Goal: Task Accomplishment & Management: Manage account settings

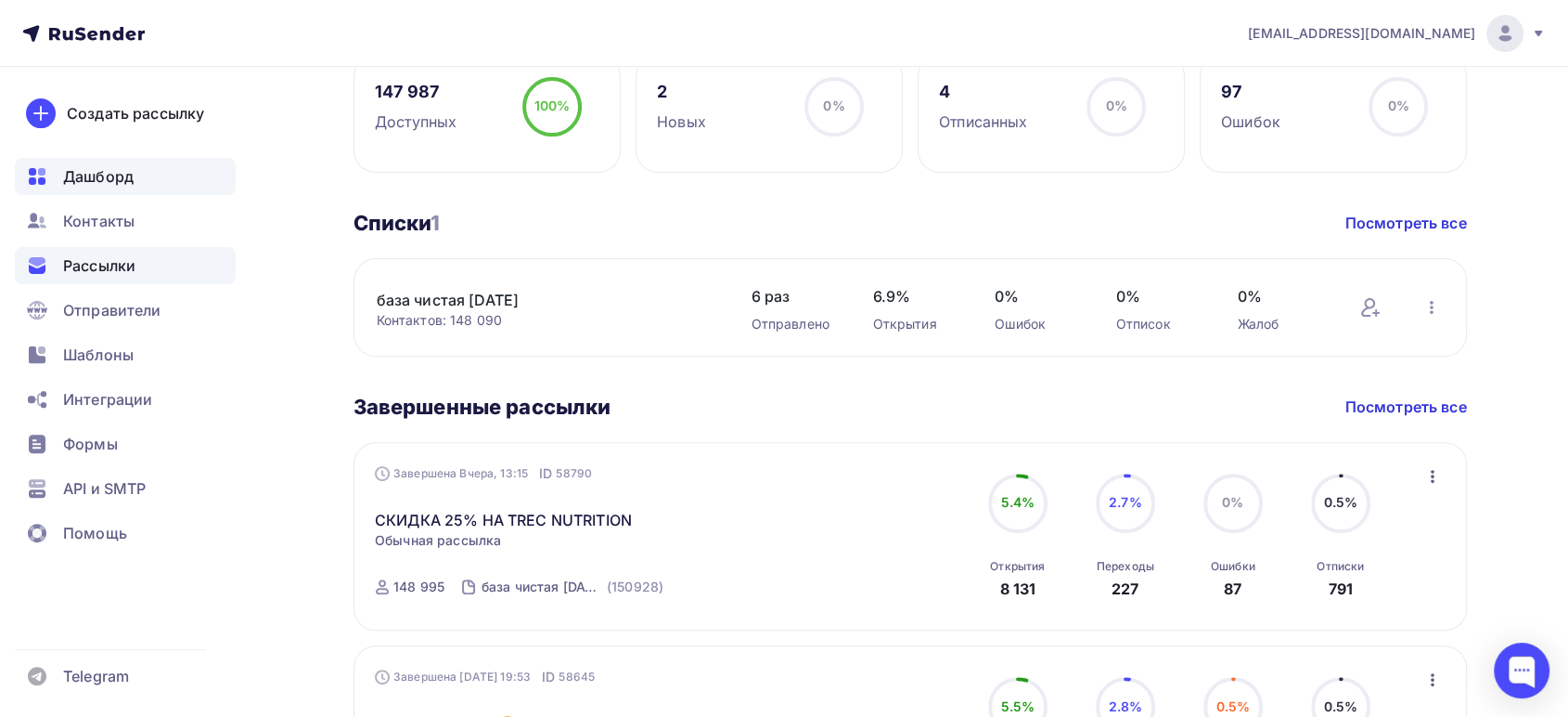
scroll to position [515, 0]
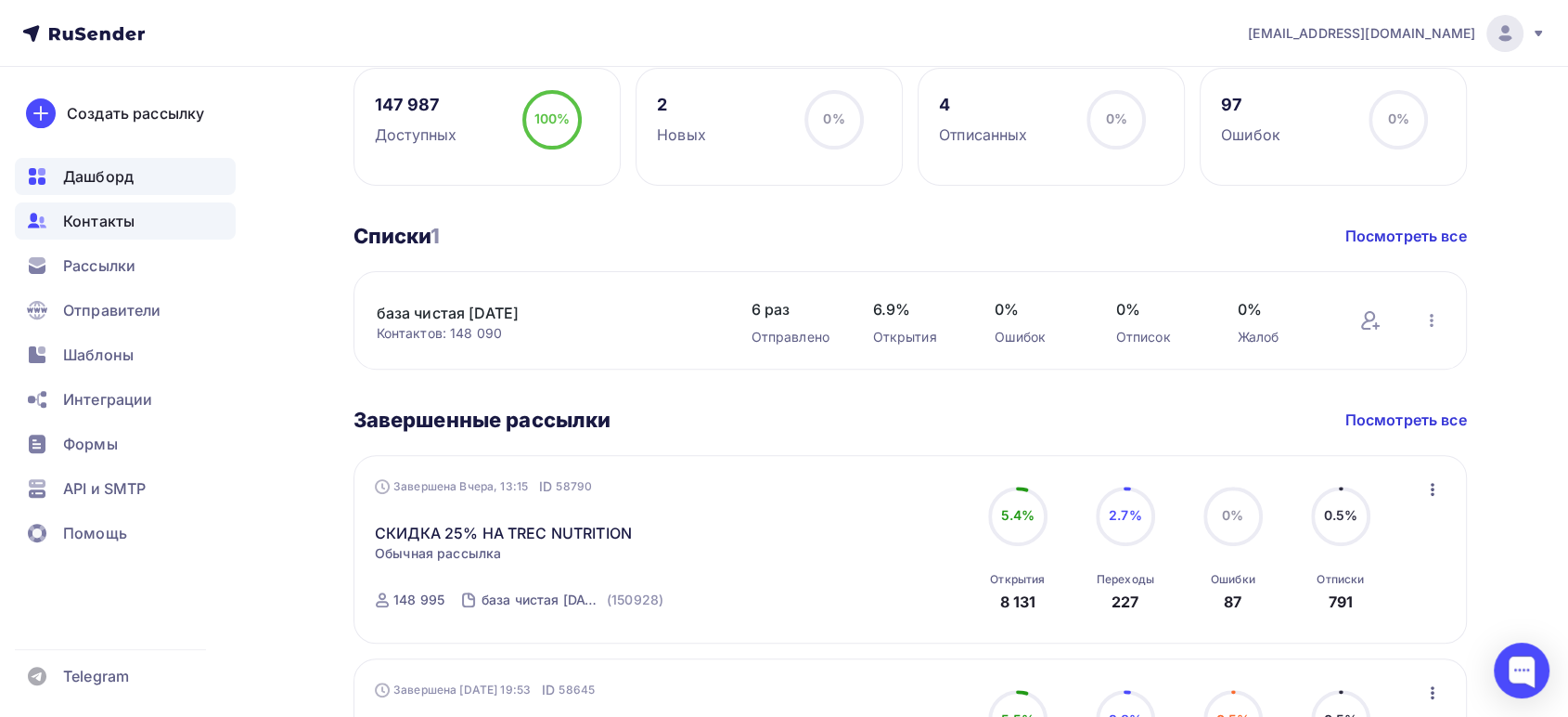
click at [110, 221] on span "Контакты" at bounding box center [99, 221] width 72 height 23
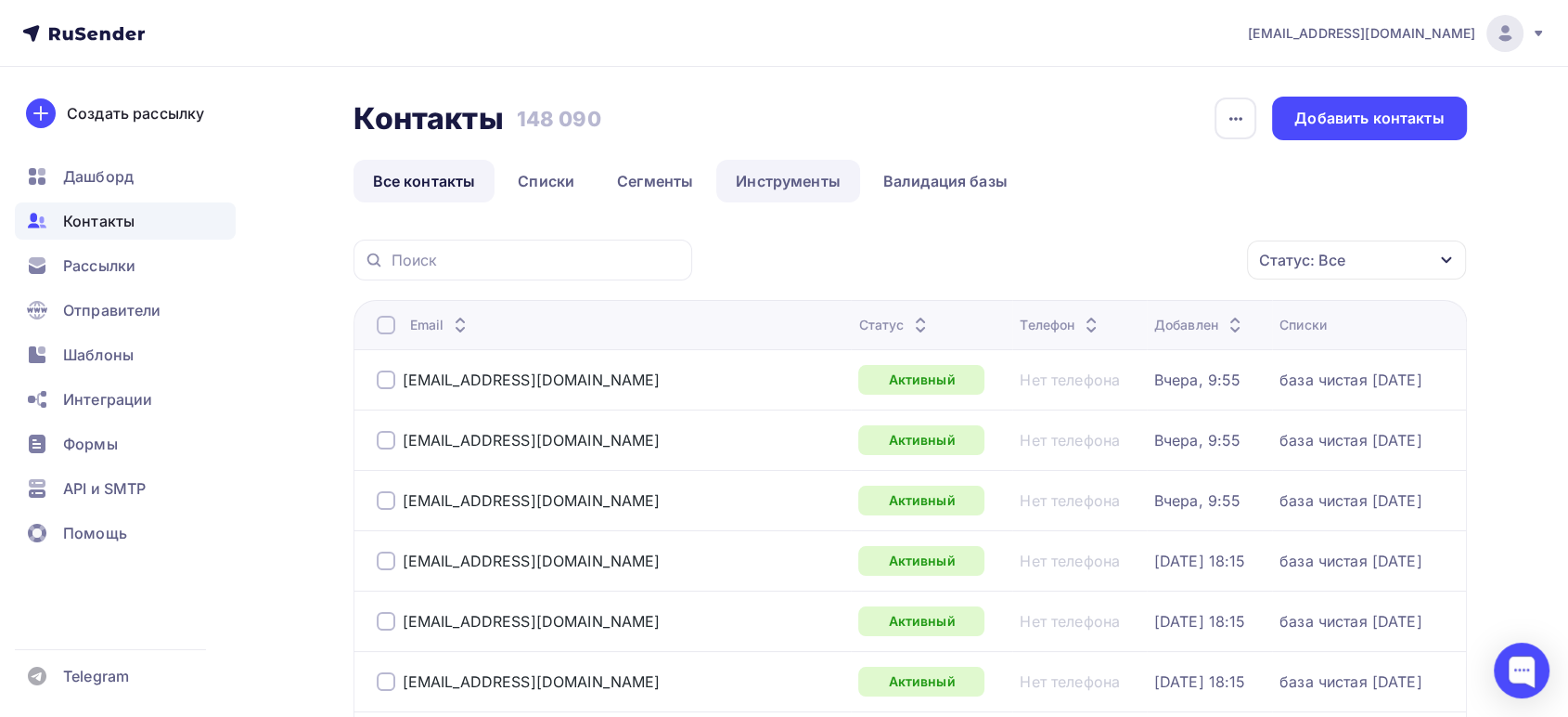
click at [752, 187] on link "Инструменты" at bounding box center [788, 180] width 144 height 42
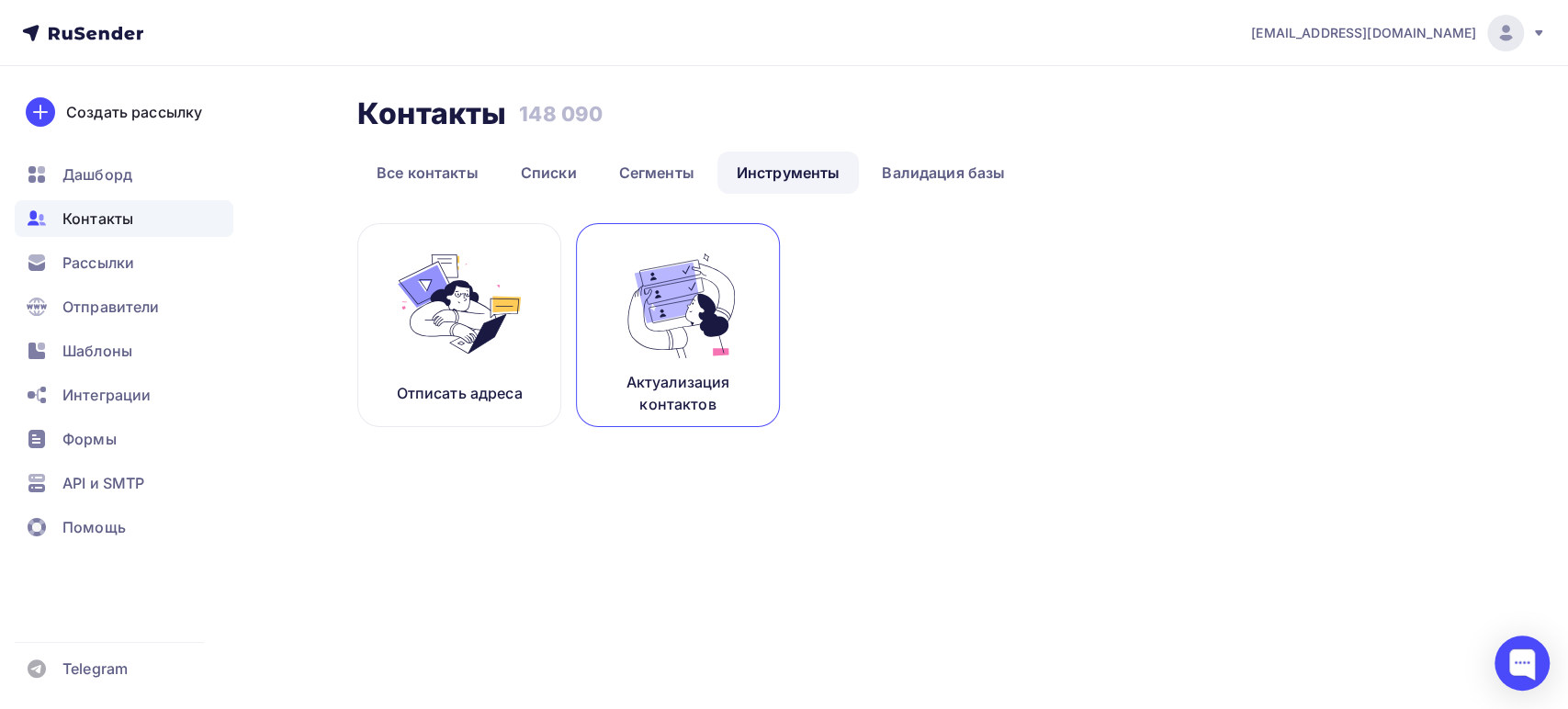
click at [688, 306] on img at bounding box center [678, 304] width 123 height 116
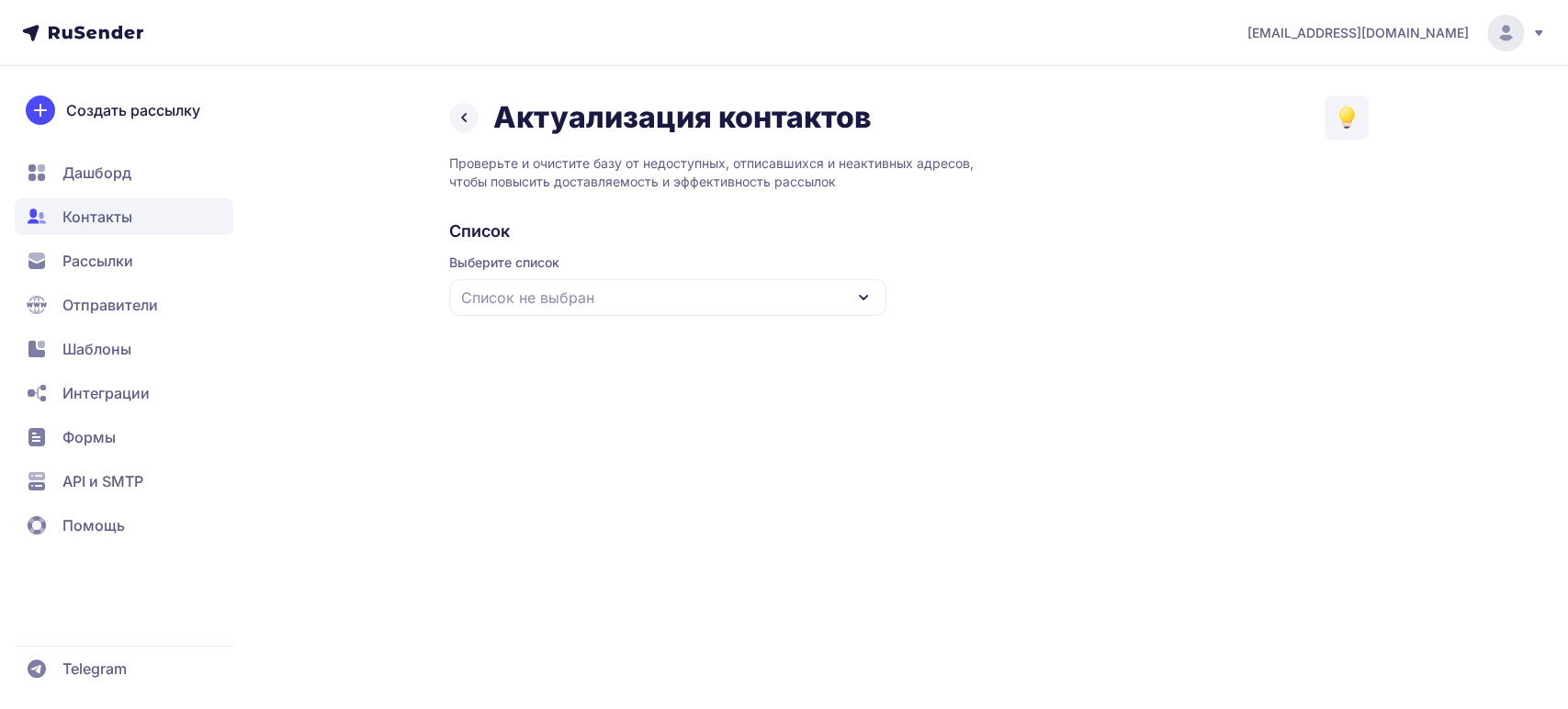
click at [665, 292] on div "Список не выбран" at bounding box center [667, 297] width 437 height 36
click at [566, 414] on div "база чистая [DATE]" at bounding box center [667, 410] width 415 height 44
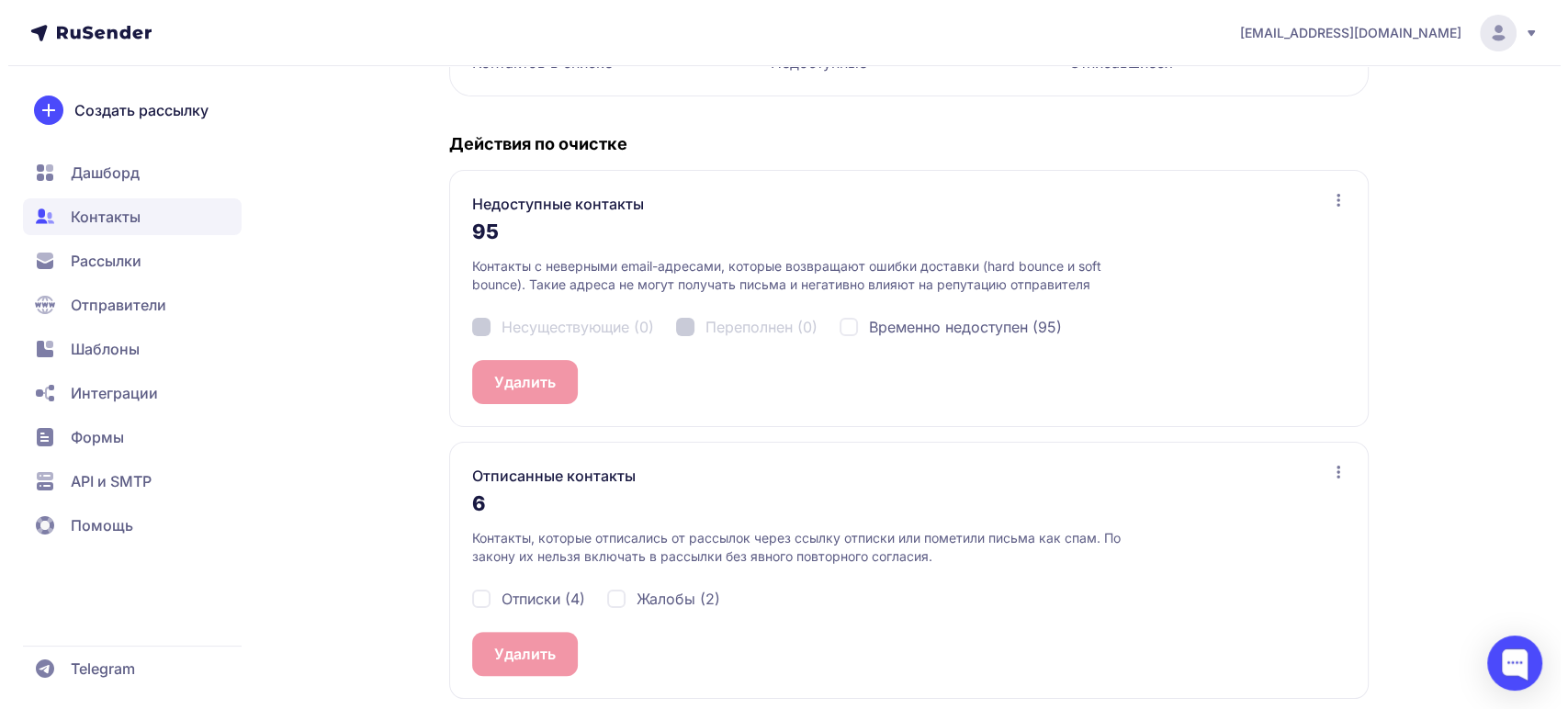
scroll to position [338, 0]
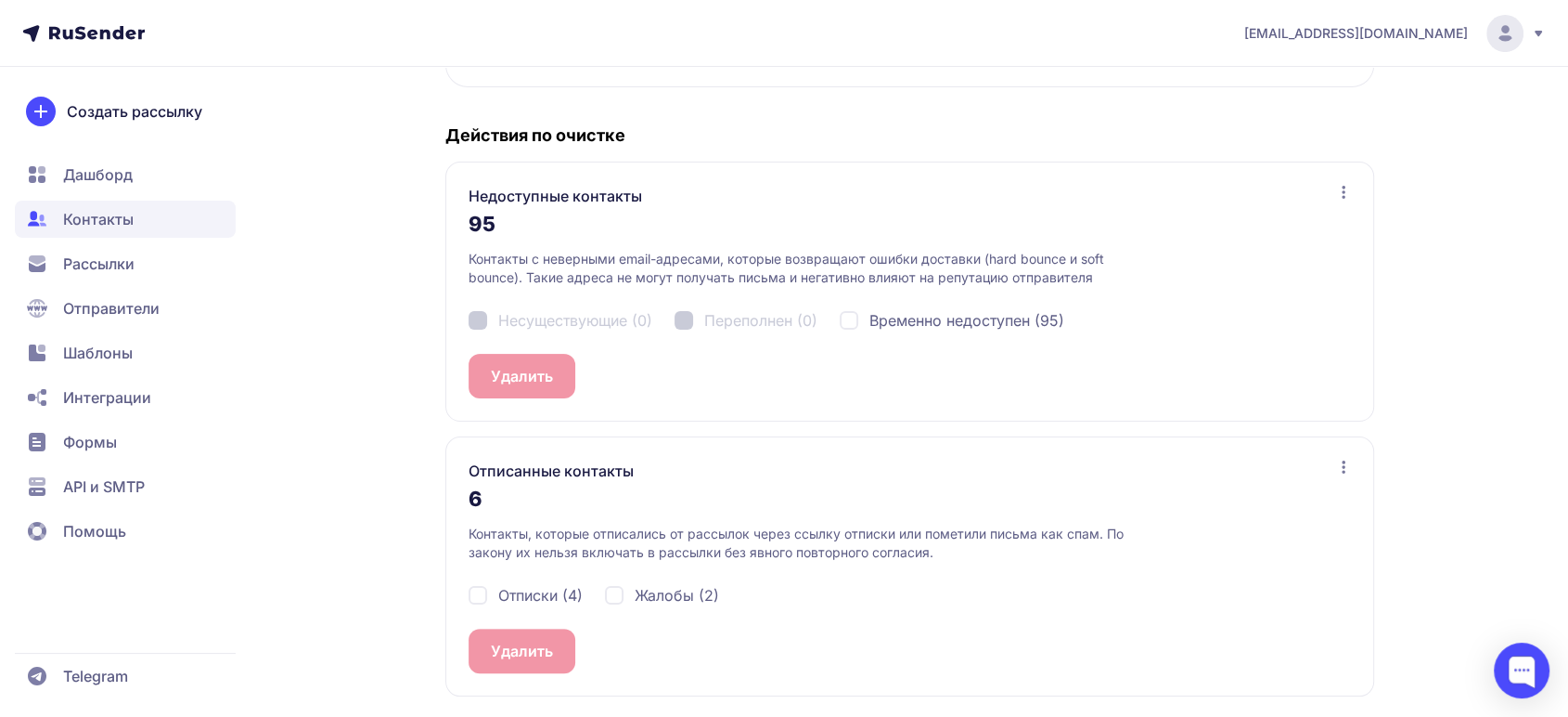
click at [487, 586] on div "Отписки (4)" at bounding box center [525, 595] width 114 height 23
checkbox input "true"
click at [616, 596] on div "Жалобы (2)" at bounding box center [662, 595] width 114 height 23
checkbox input "true"
click at [536, 646] on button "Удалить 6" at bounding box center [526, 650] width 116 height 44
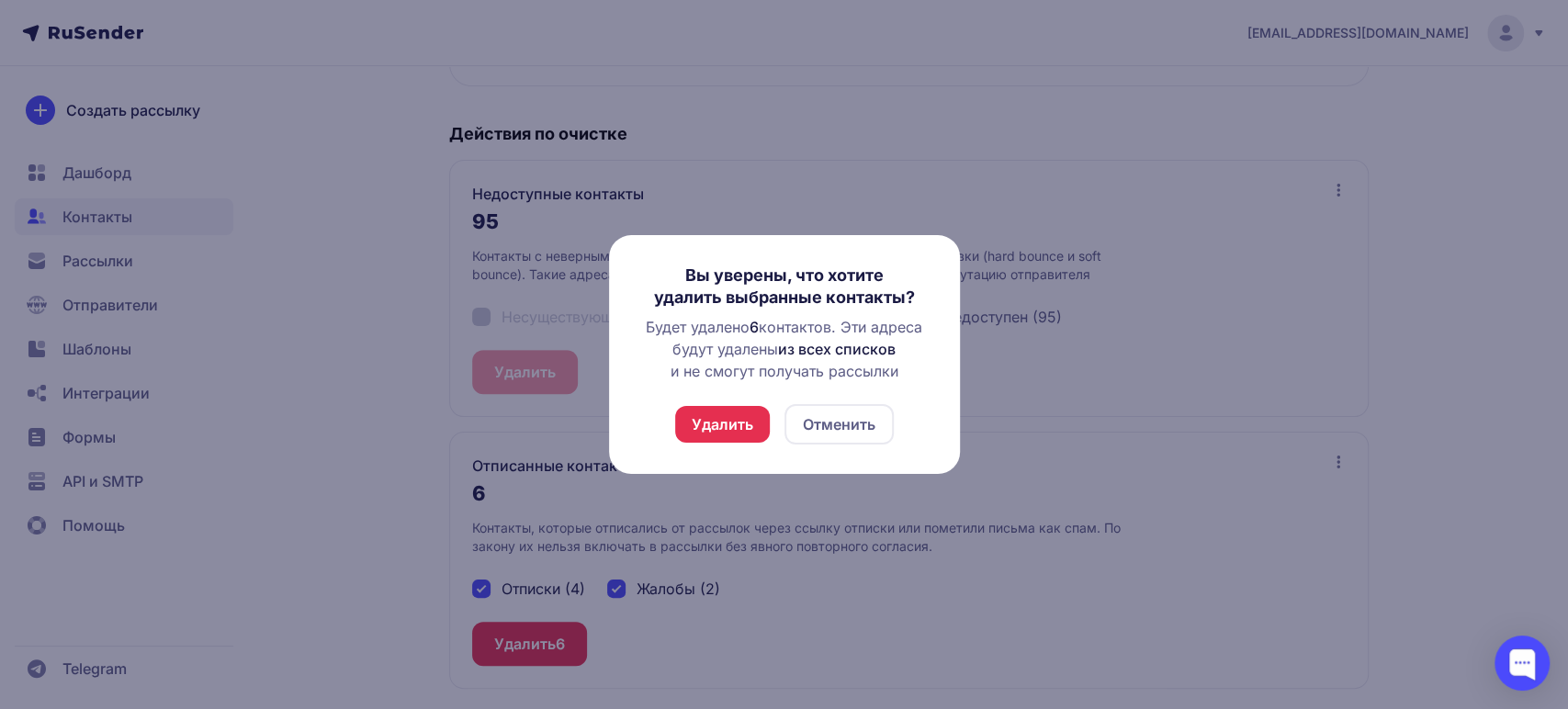
click at [741, 410] on button "Удалить" at bounding box center [721, 424] width 94 height 36
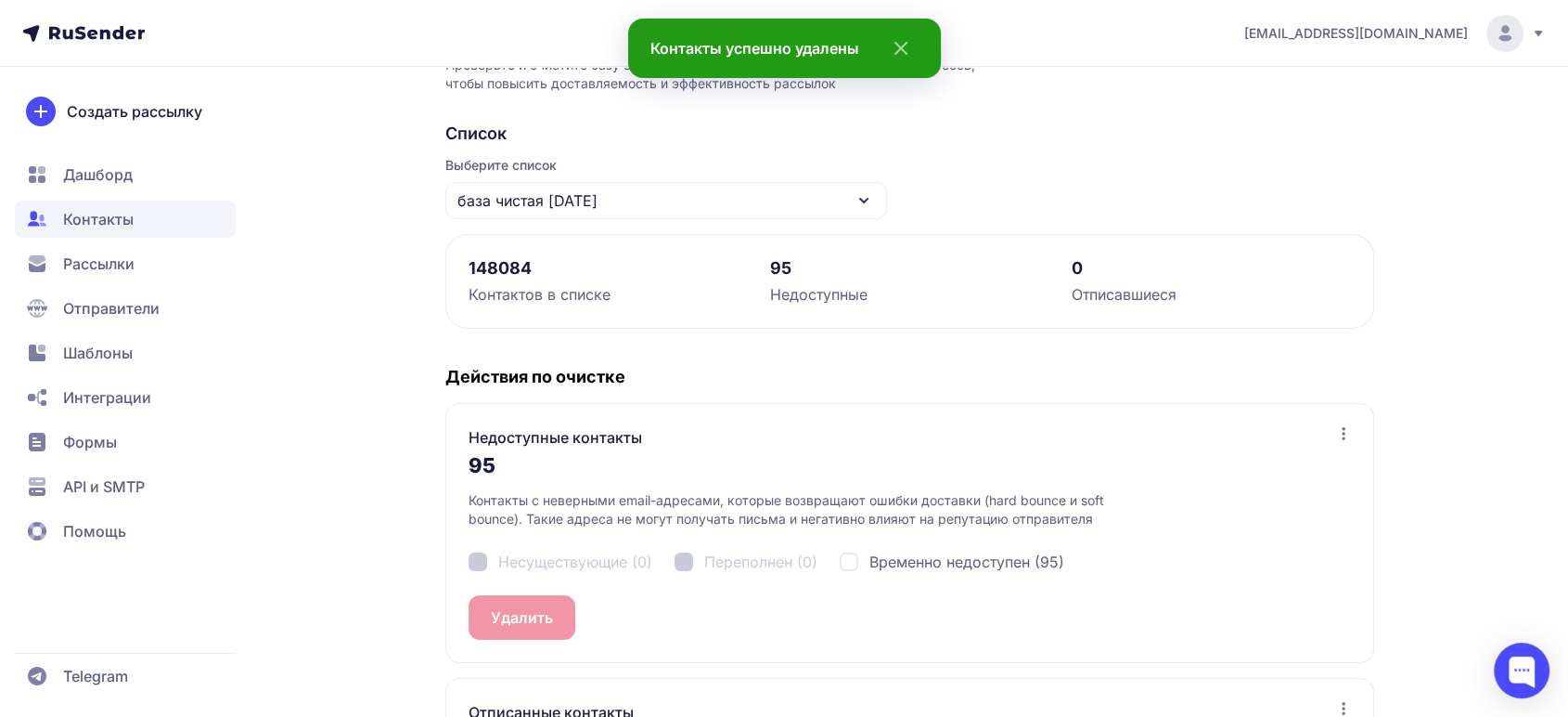
scroll to position [91, 0]
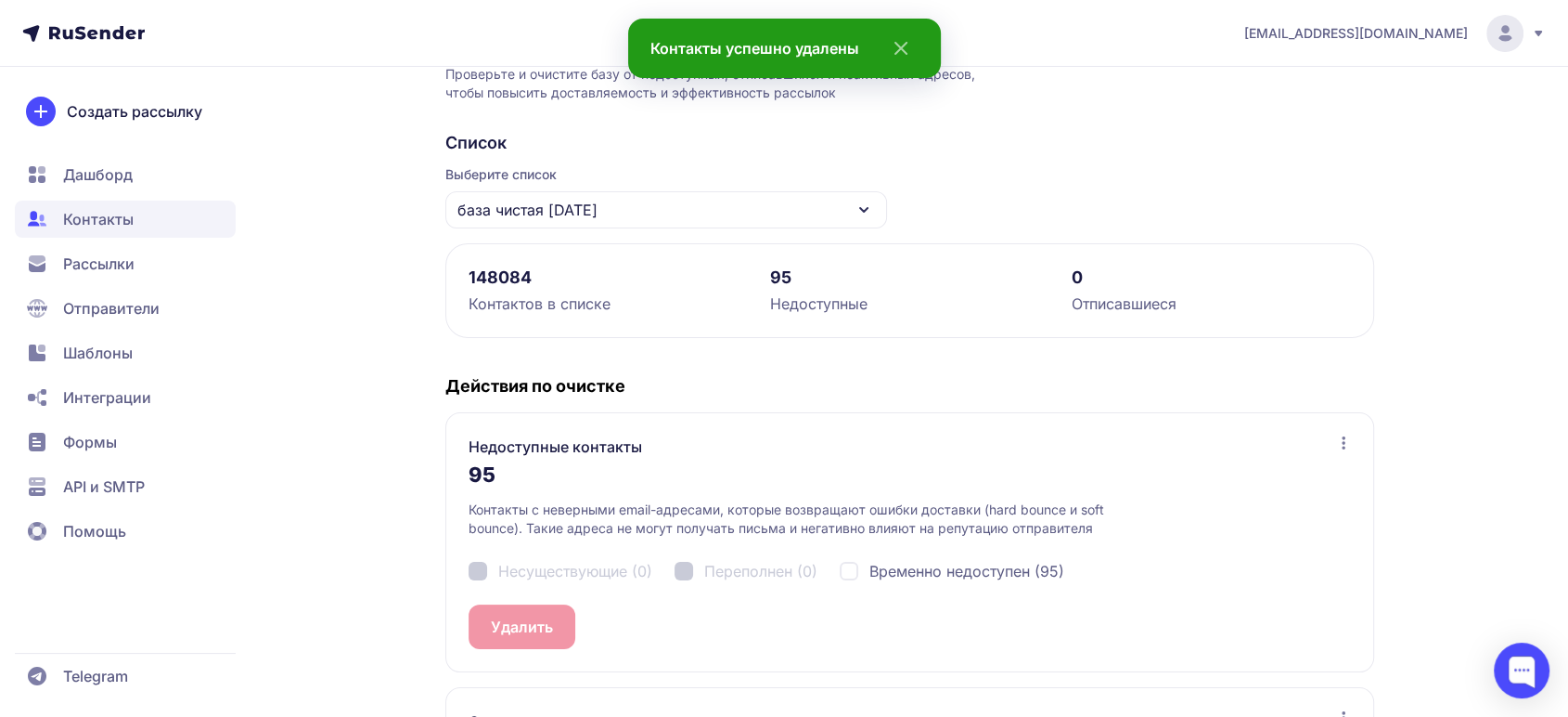
click at [65, 175] on span "Дашборд" at bounding box center [98, 175] width 70 height 23
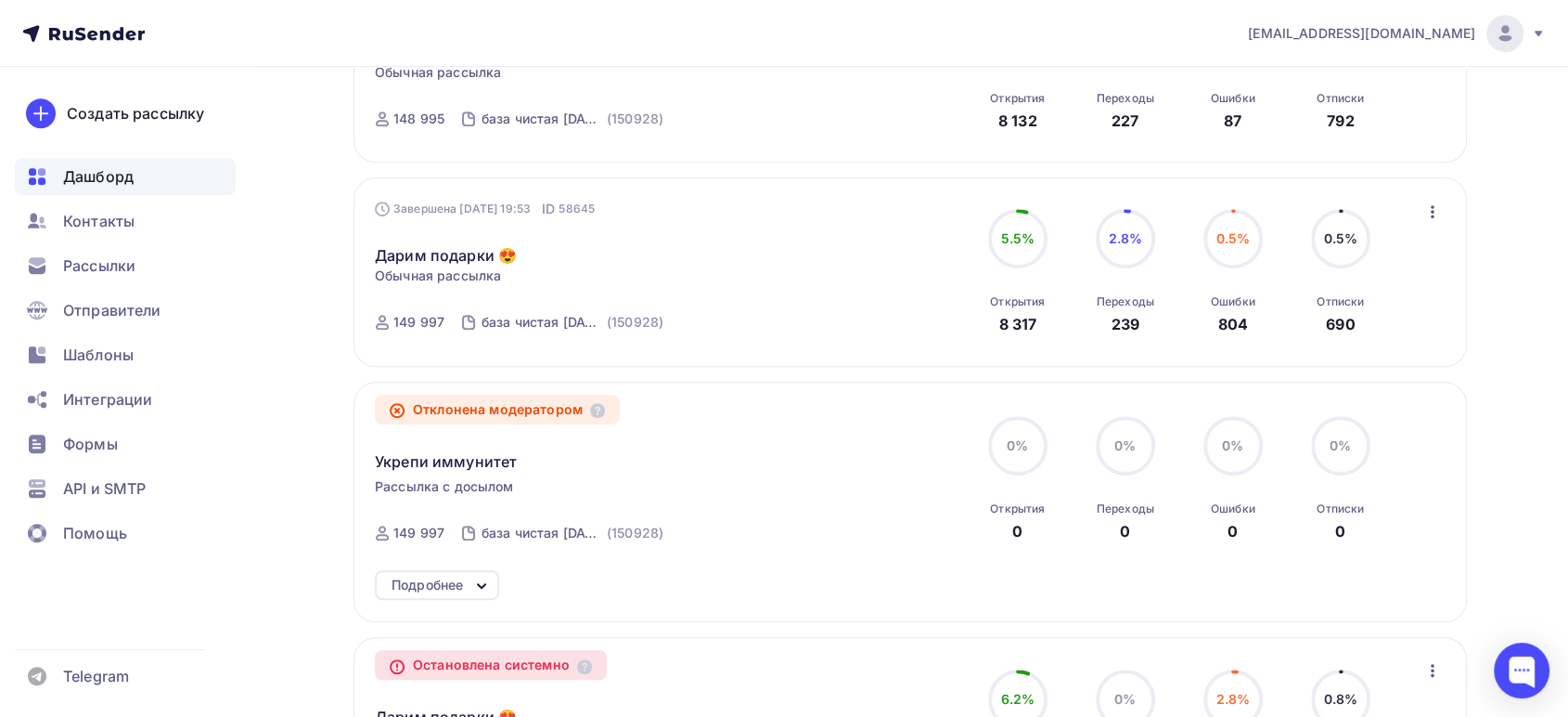
scroll to position [782, 0]
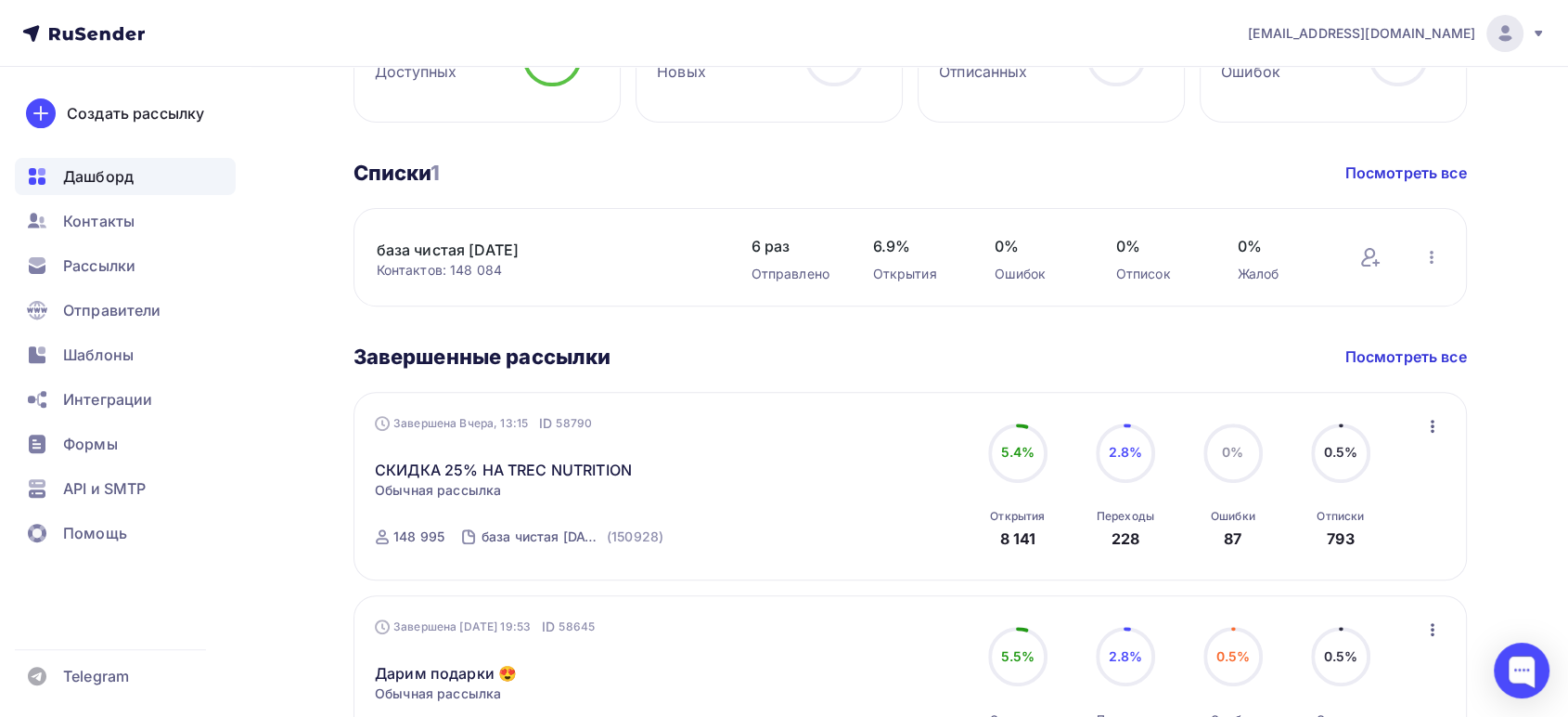
scroll to position [618, 0]
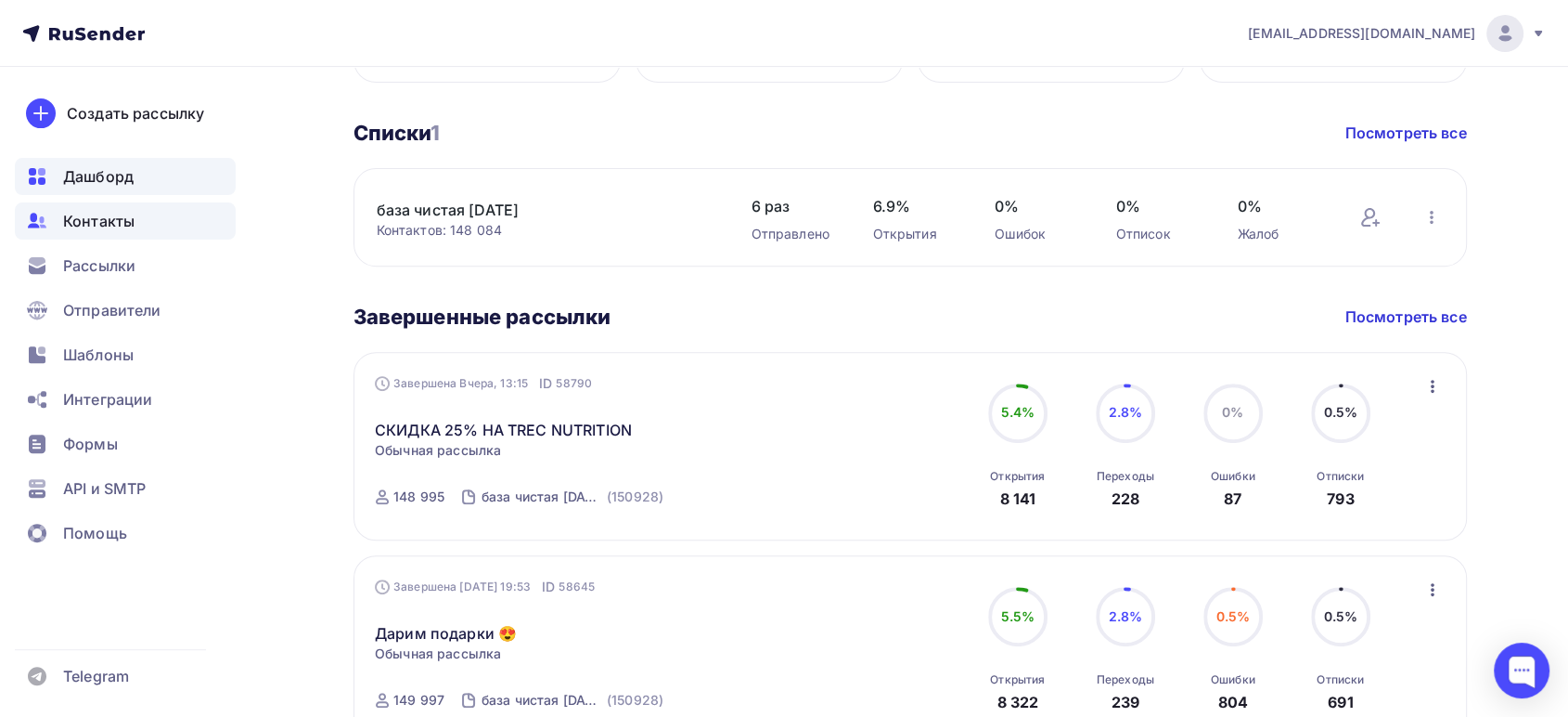
click at [63, 225] on span "Контакты" at bounding box center [99, 221] width 72 height 23
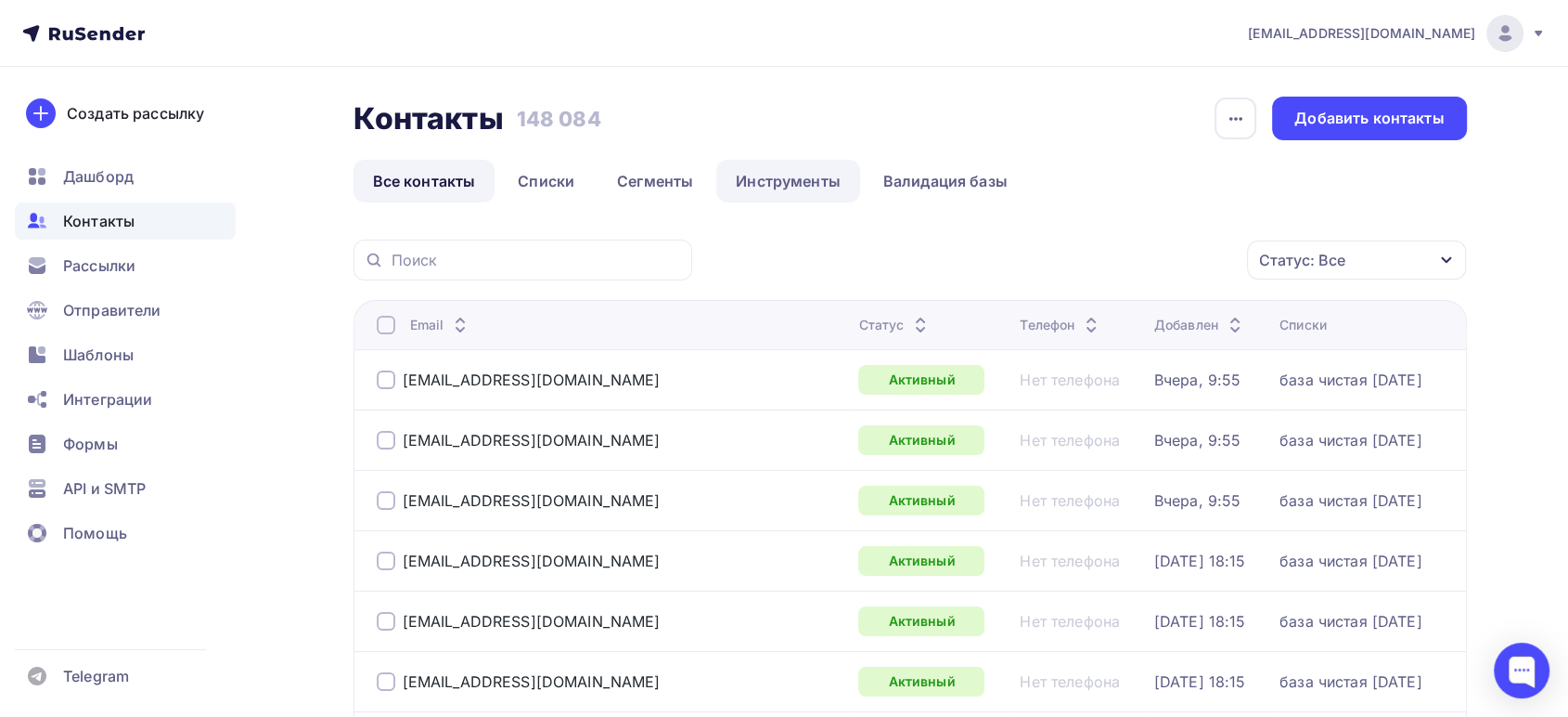
click at [772, 177] on link "Инструменты" at bounding box center [788, 180] width 144 height 42
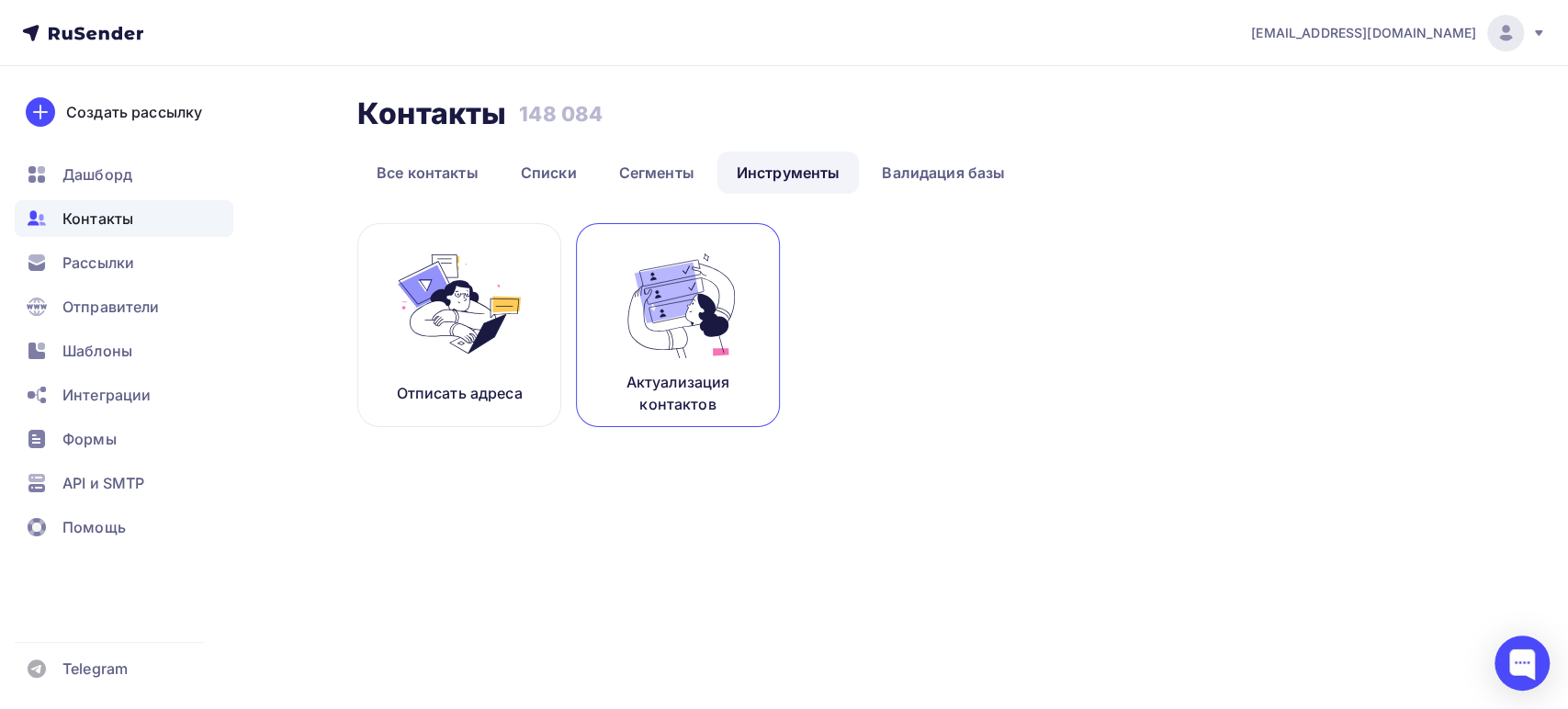
click at [687, 368] on link "Актуализация контактов" at bounding box center [678, 325] width 203 height 203
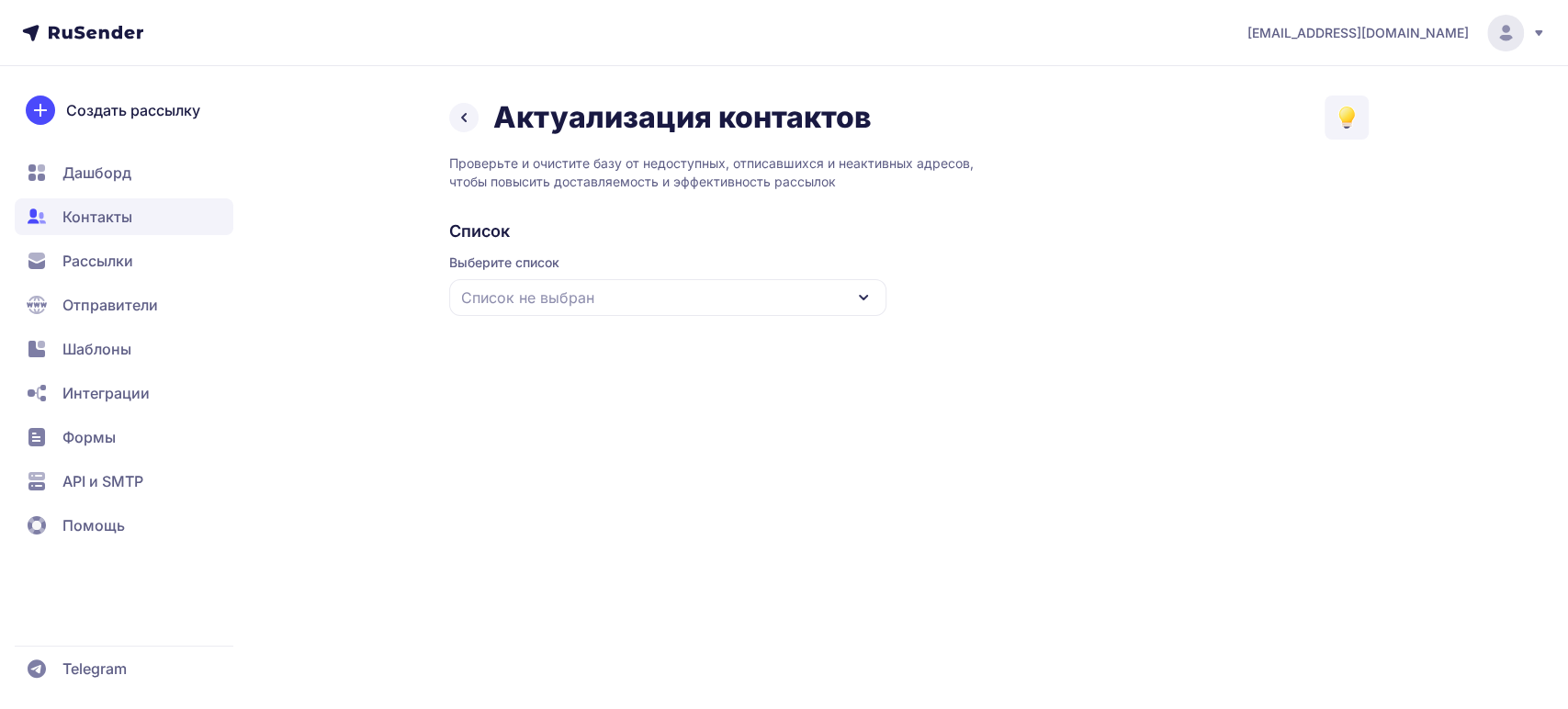
click at [543, 293] on span "Список не выбран" at bounding box center [527, 298] width 133 height 22
click at [587, 404] on div "база чистая [DATE]" at bounding box center [667, 410] width 415 height 44
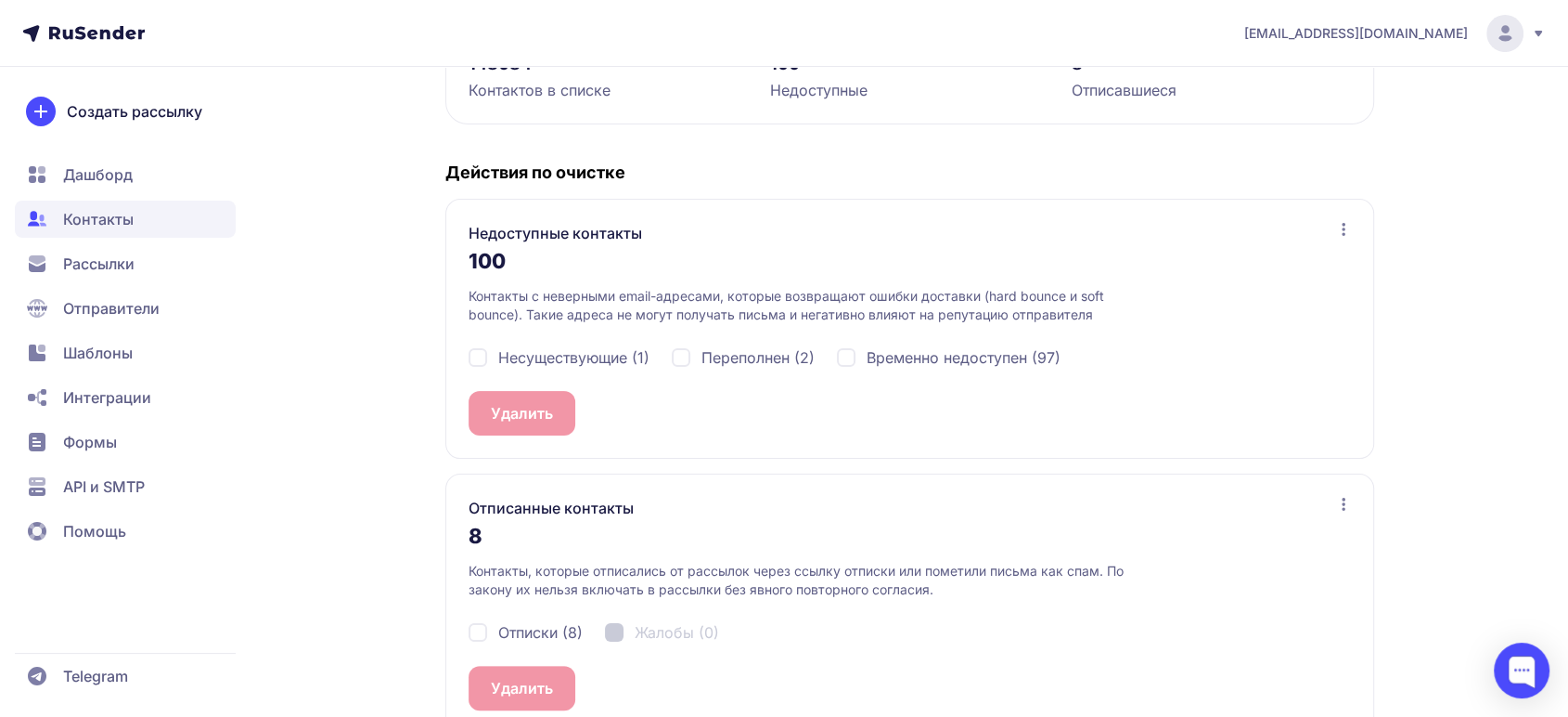
scroll to position [309, 0]
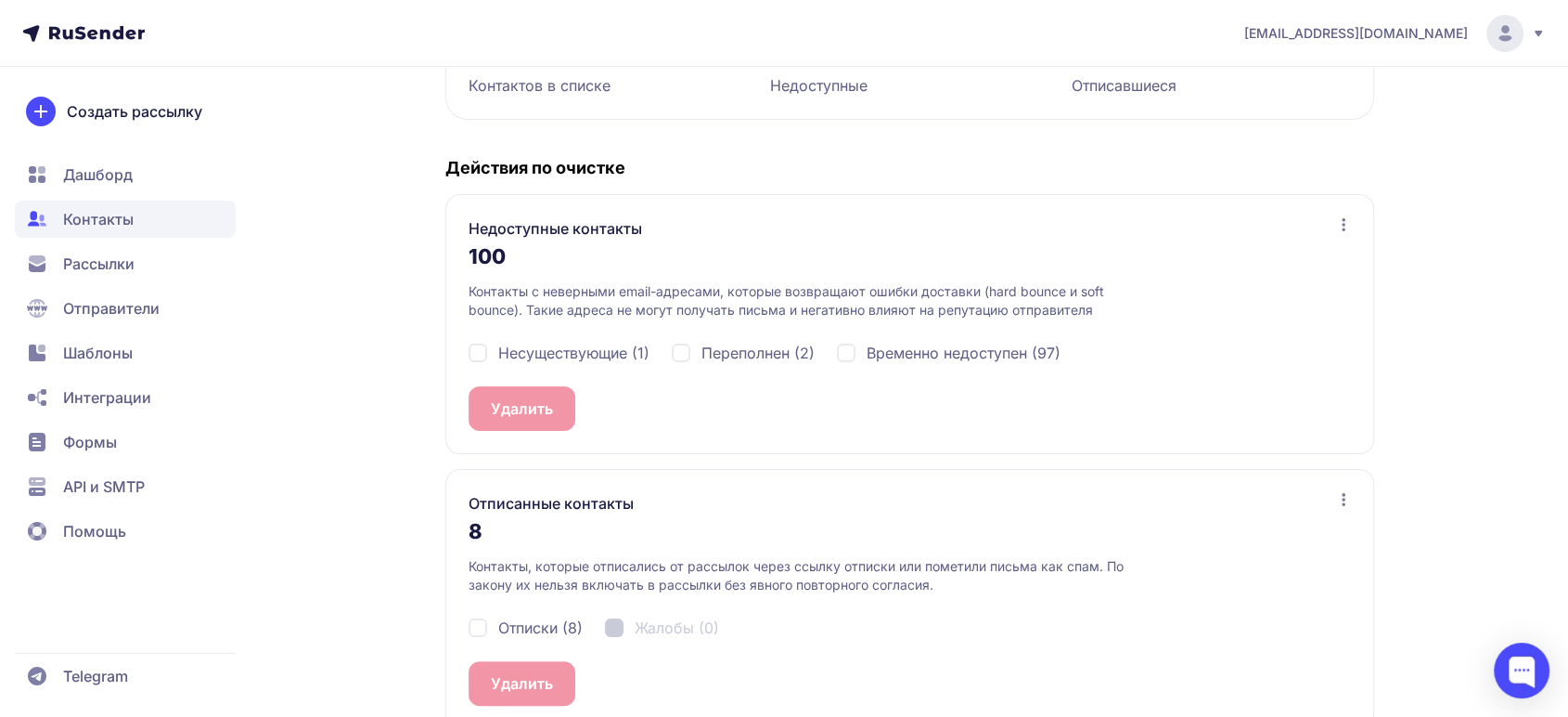
click at [474, 353] on div "Несуществующие (1)" at bounding box center [559, 353] width 181 height 23
checkbox input "true"
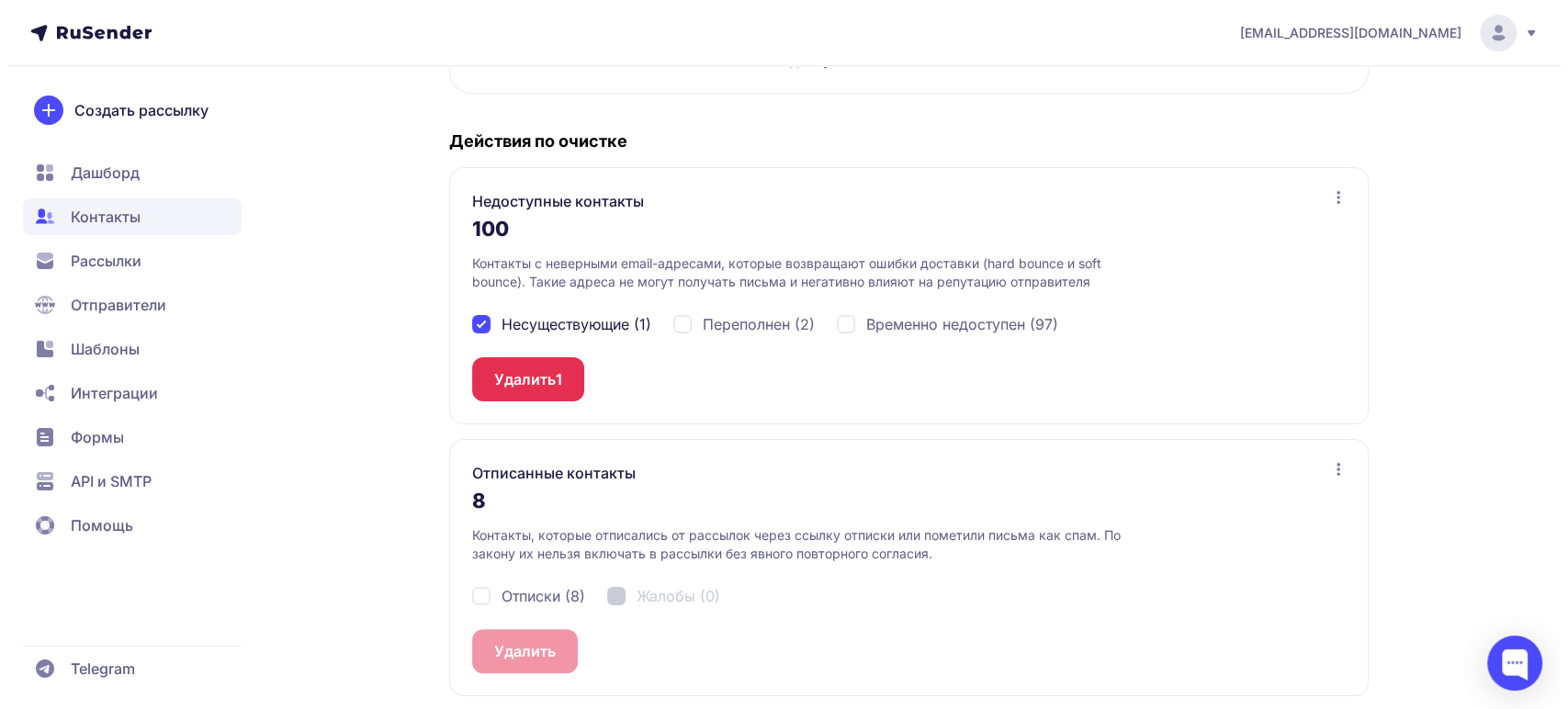
scroll to position [338, 0]
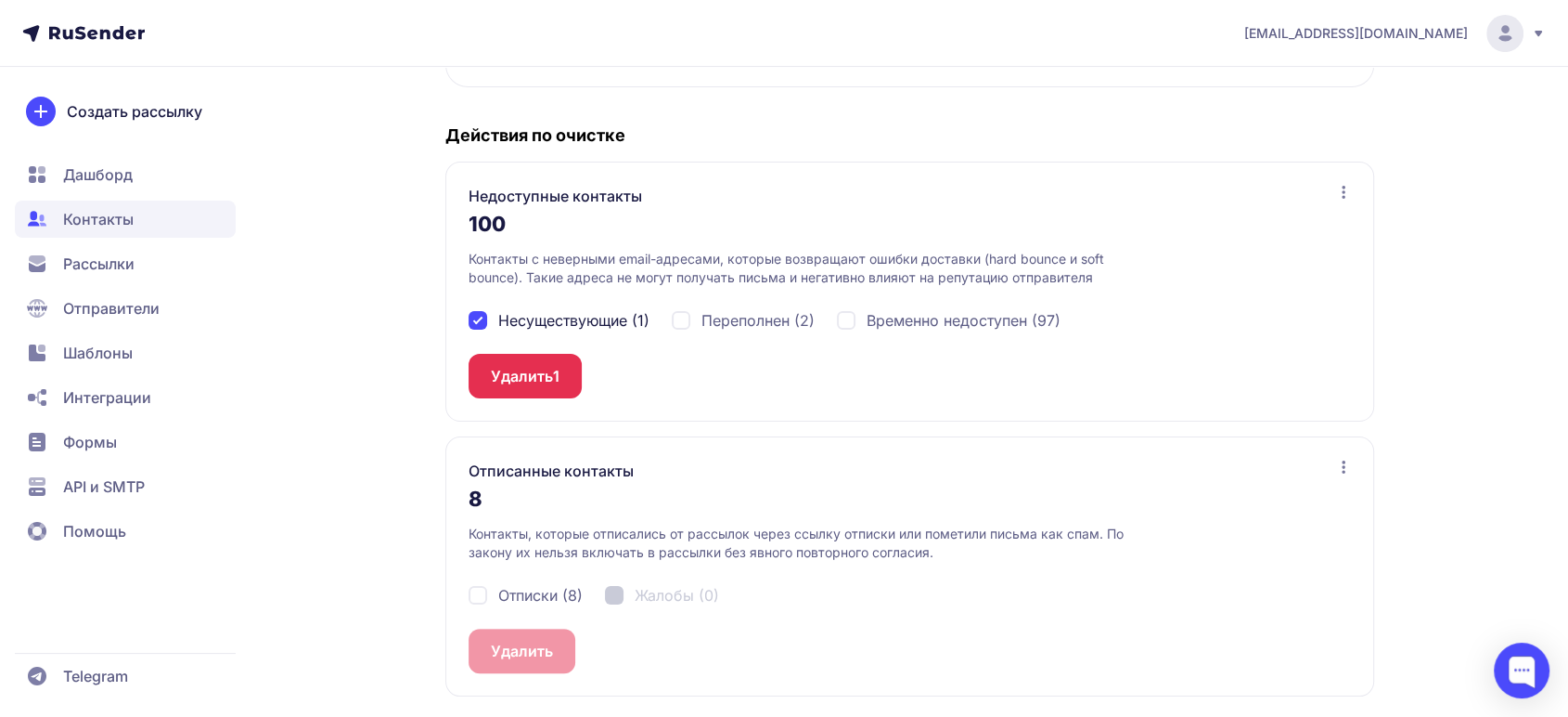
click at [502, 375] on button "Удалить 1" at bounding box center [525, 375] width 113 height 44
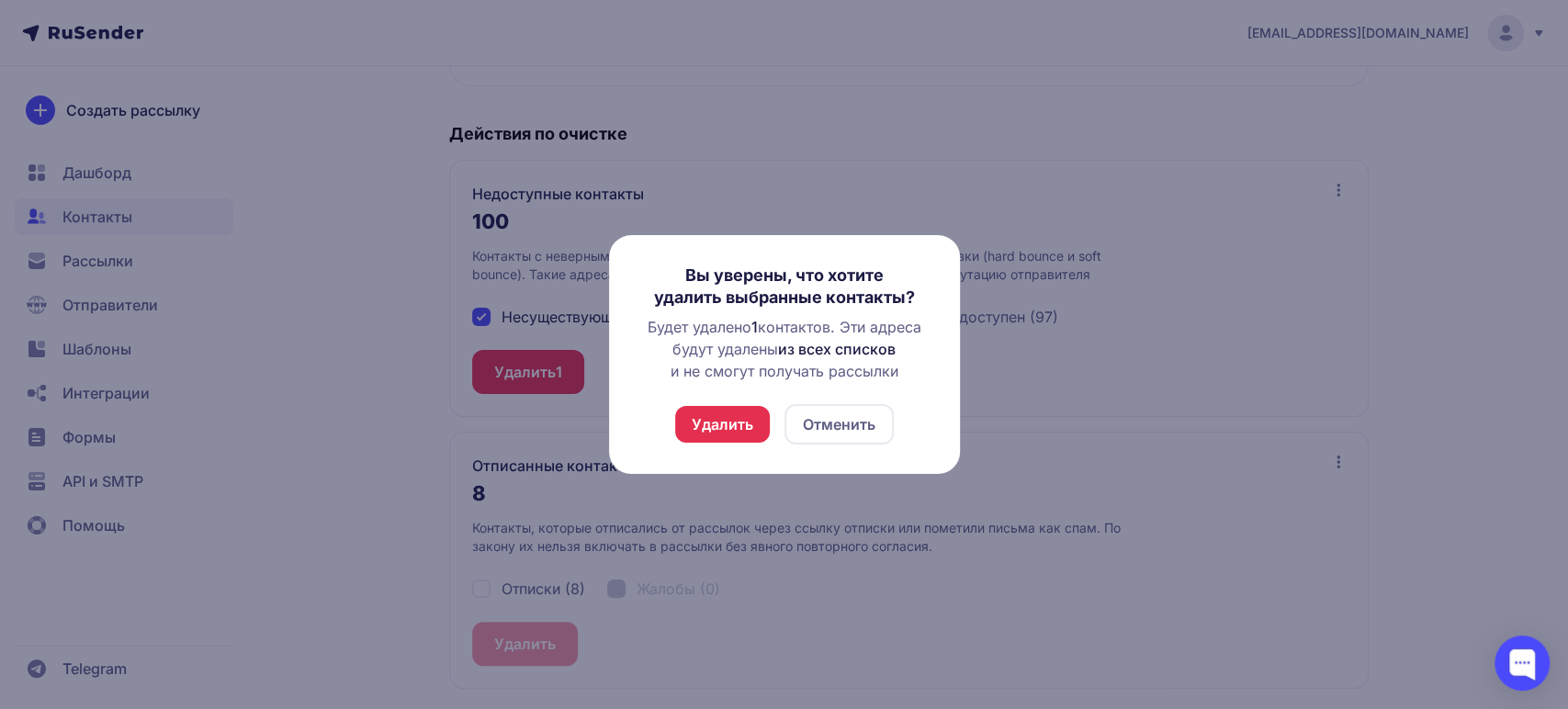
click at [740, 428] on button "Удалить" at bounding box center [721, 424] width 94 height 36
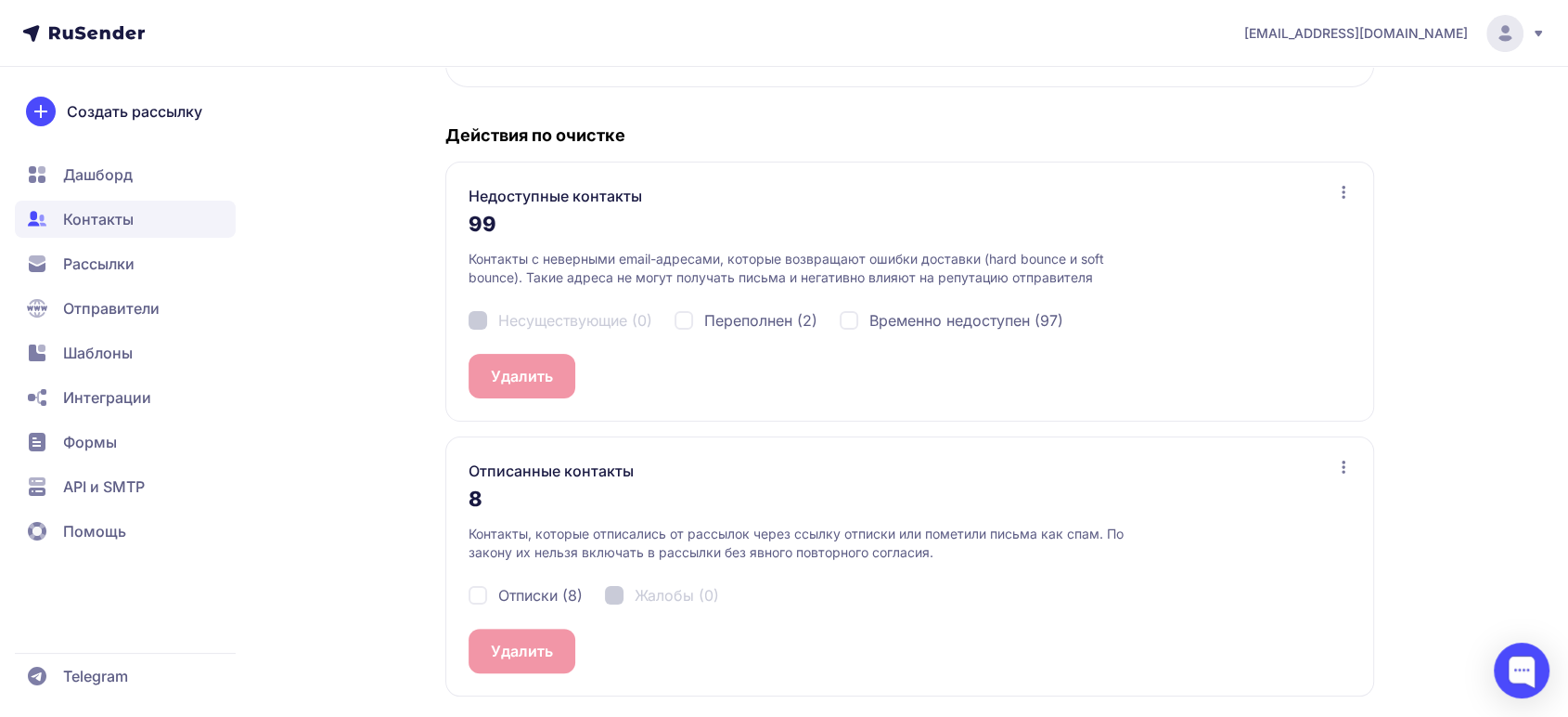
click at [474, 593] on div "Отписки (8)" at bounding box center [525, 595] width 114 height 23
checkbox input "true"
click at [526, 647] on button "Удалить 8" at bounding box center [526, 650] width 116 height 44
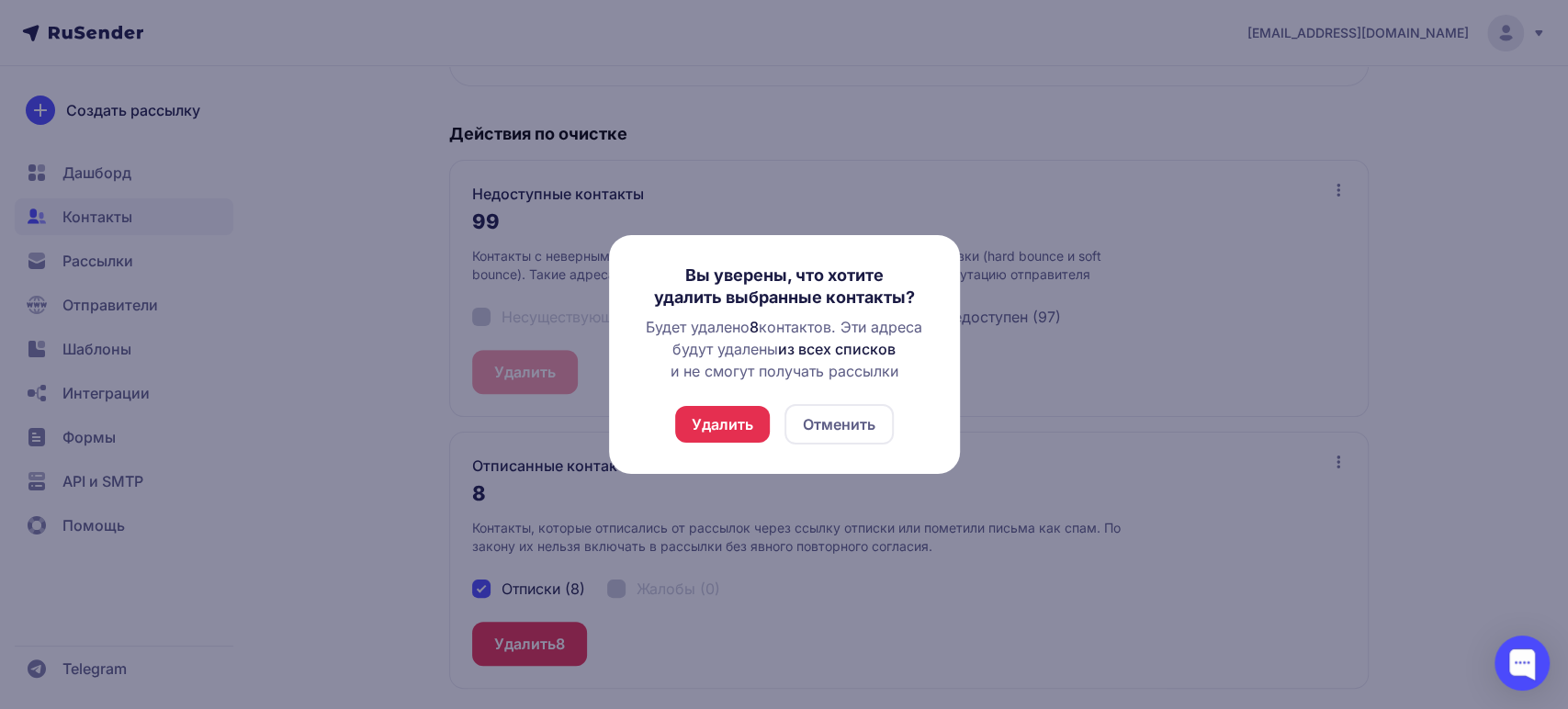
click at [727, 431] on button "Удалить" at bounding box center [721, 424] width 94 height 36
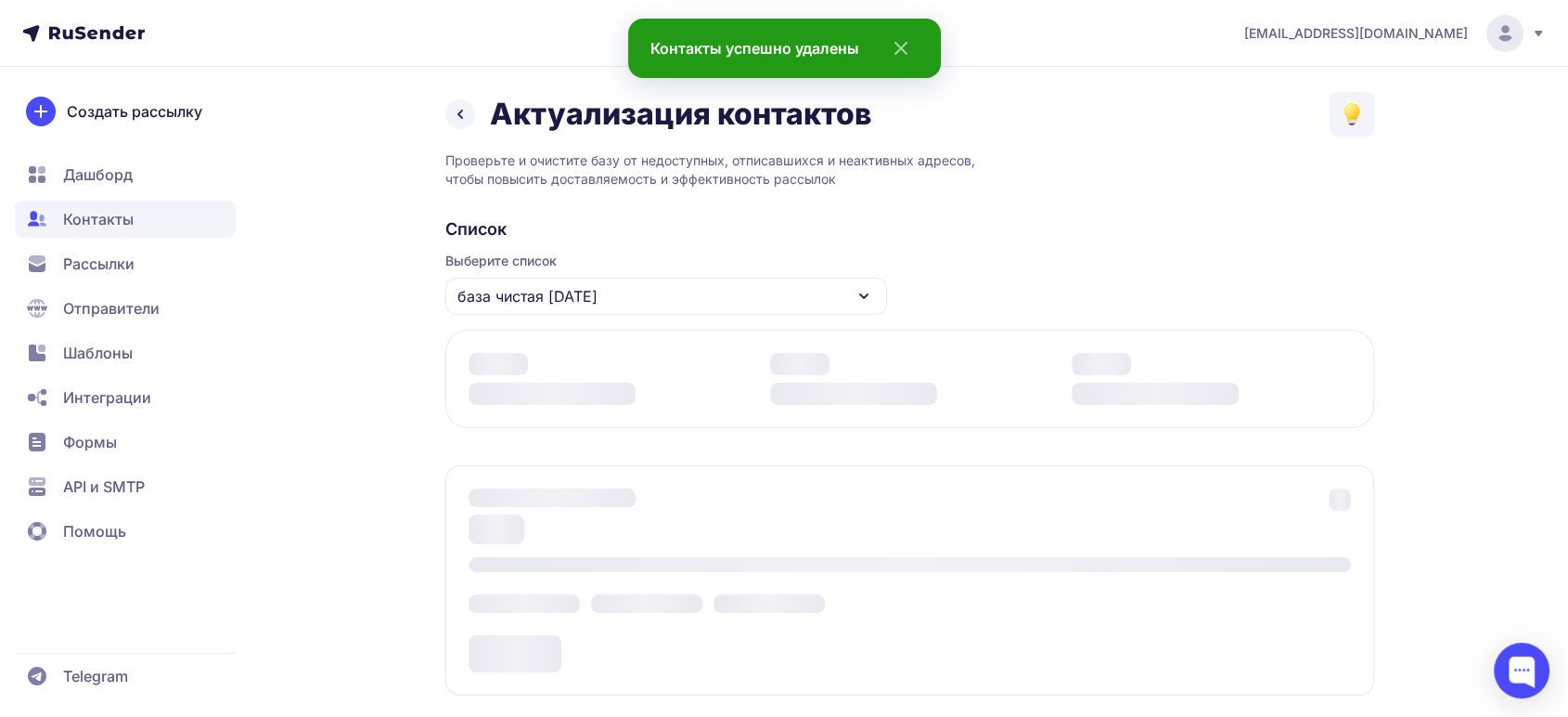
scroll to position [297, 0]
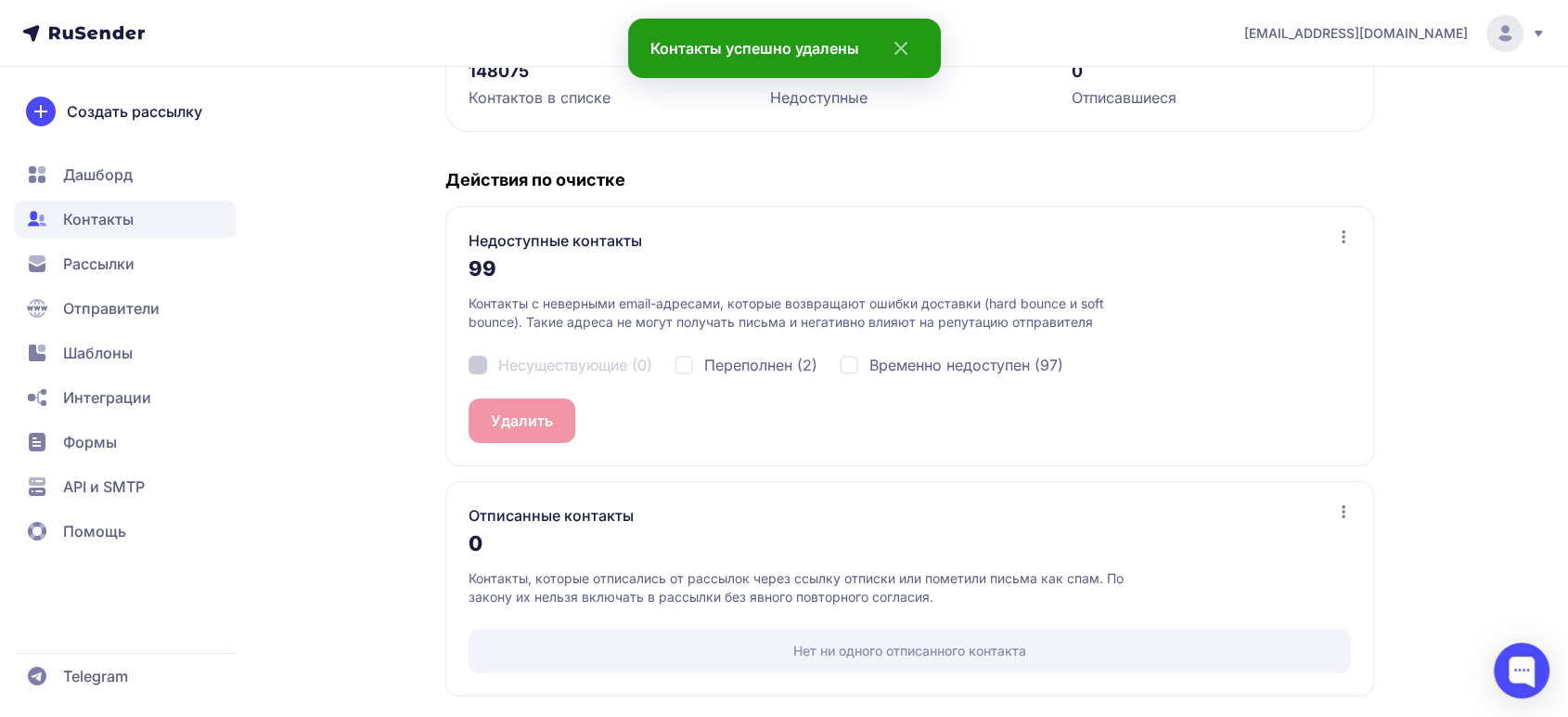
click at [105, 170] on span "Дашборд" at bounding box center [98, 175] width 70 height 23
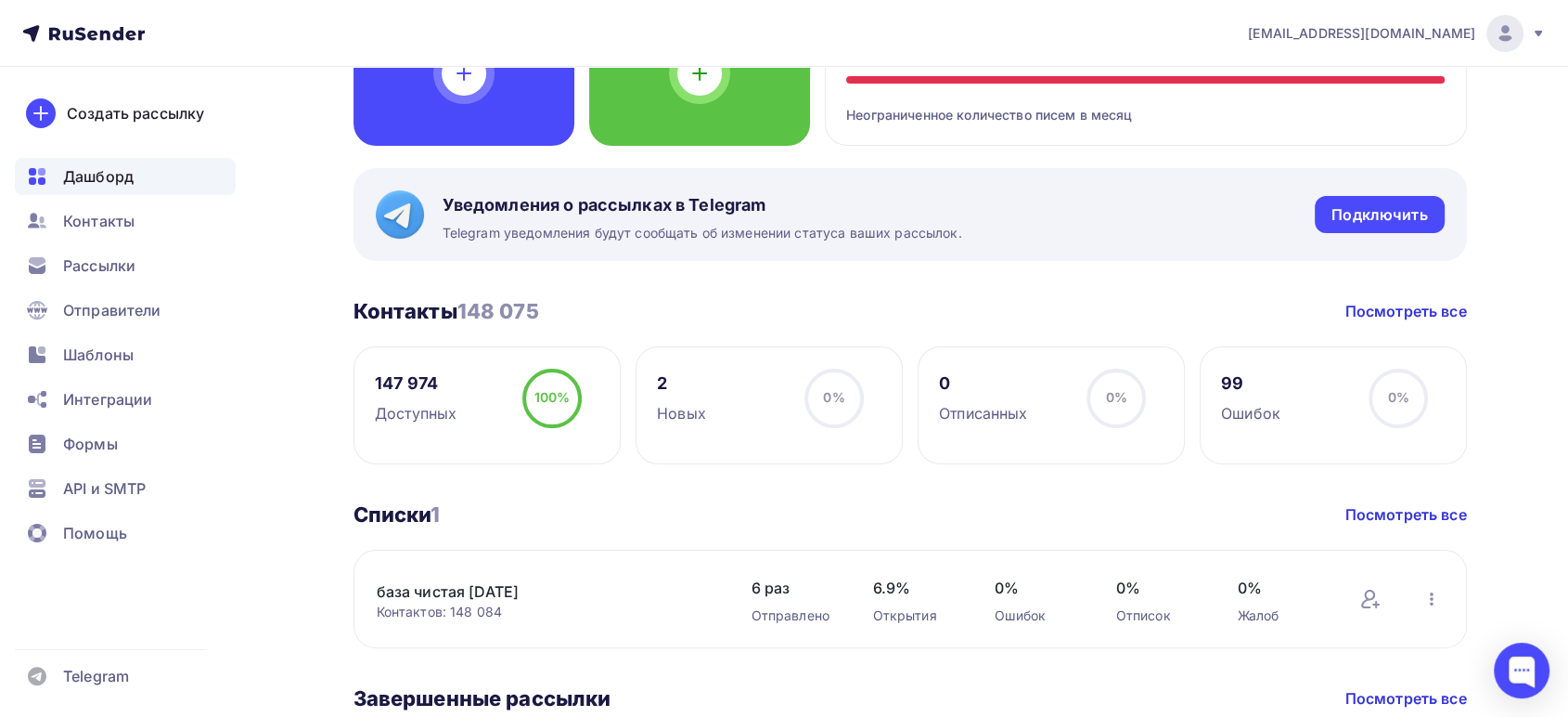
scroll to position [103, 0]
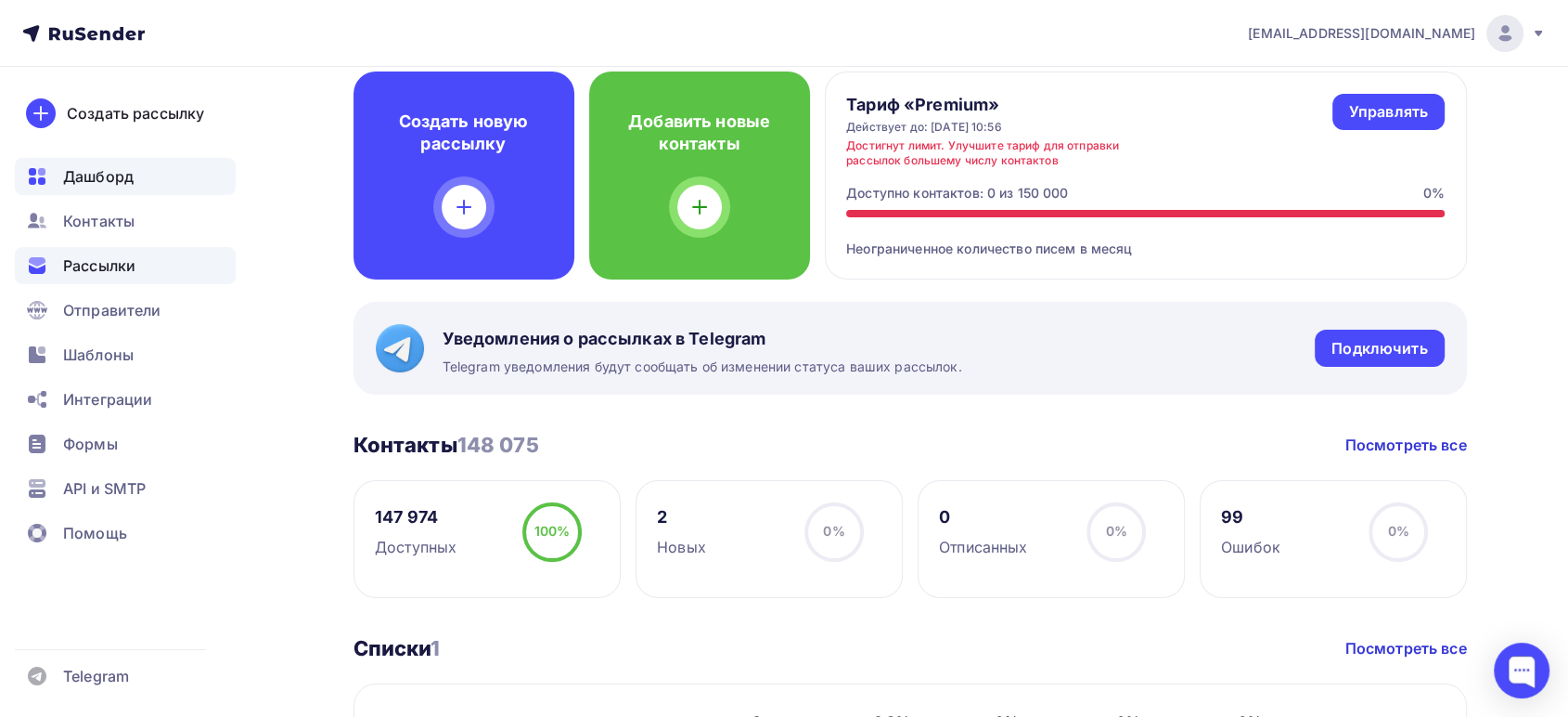
click at [115, 258] on span "Рассылки" at bounding box center [99, 266] width 73 height 23
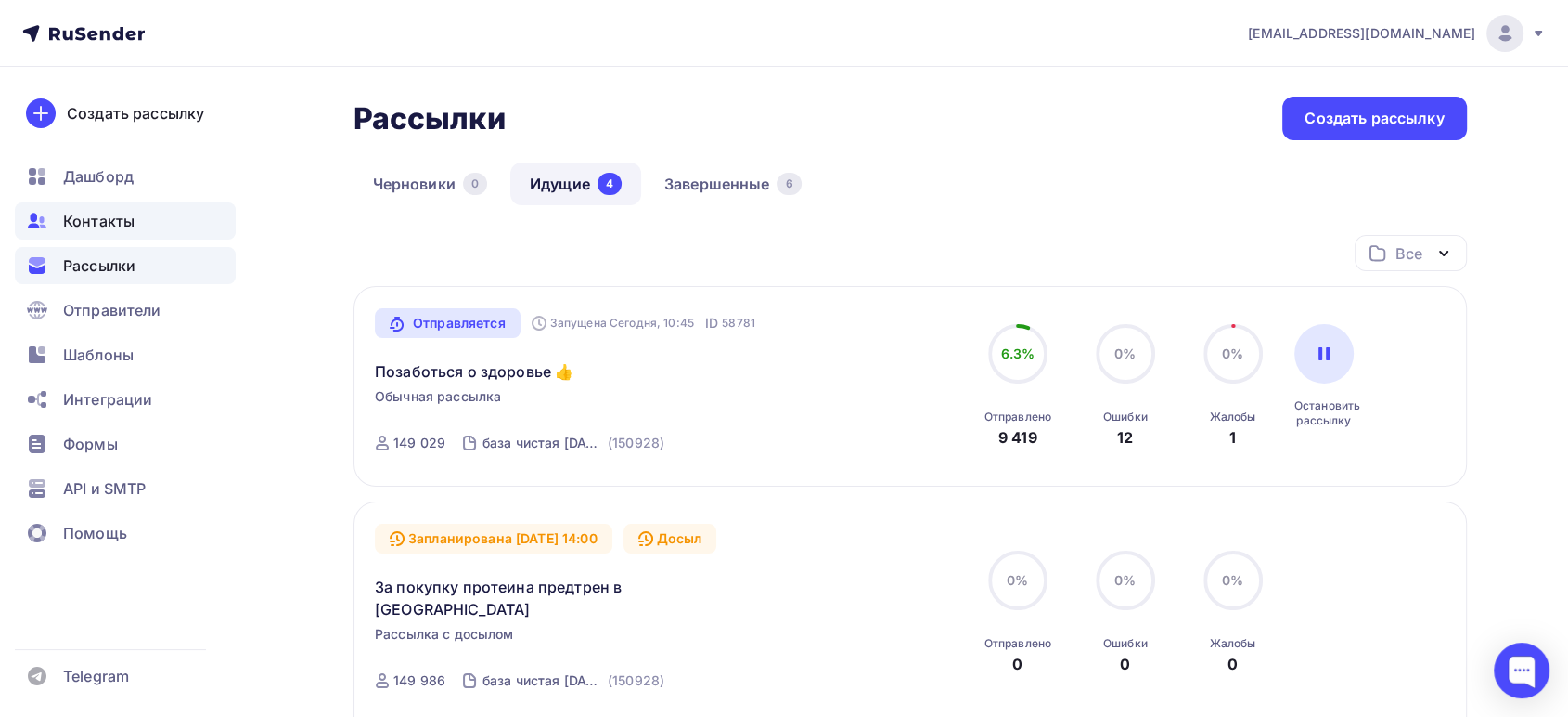
click at [82, 234] on div "Контакты" at bounding box center [125, 221] width 221 height 37
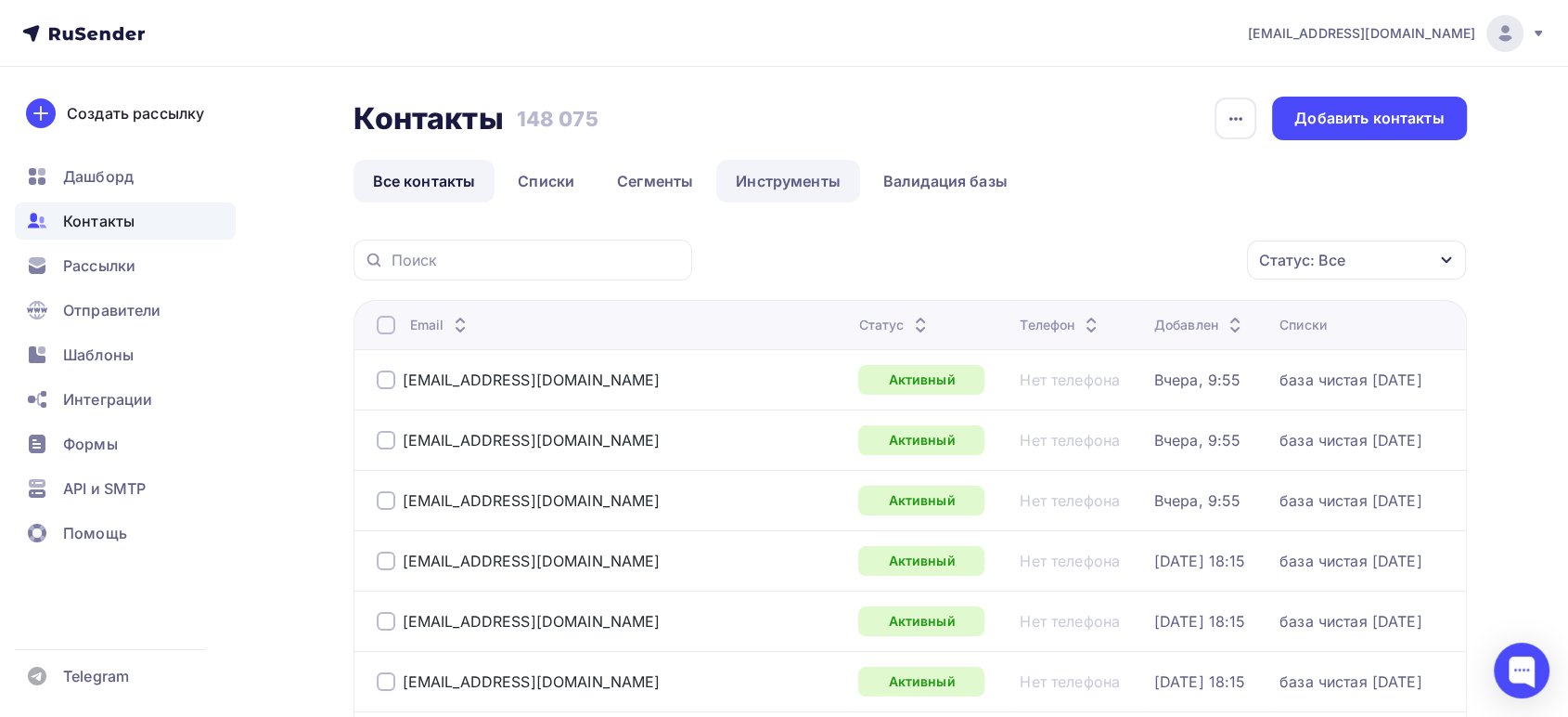
click at [787, 181] on link "Инструменты" at bounding box center [788, 180] width 144 height 42
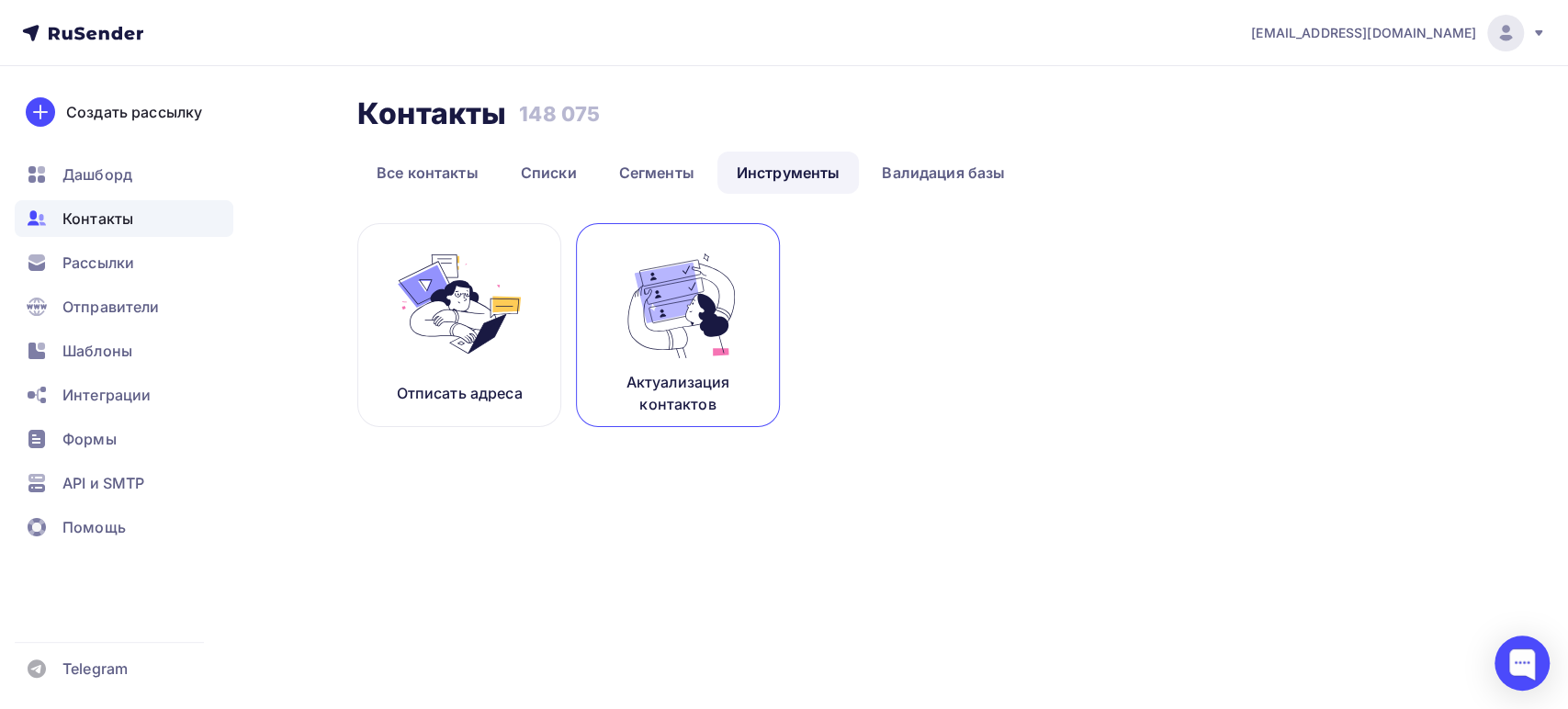
click at [676, 319] on img at bounding box center [678, 304] width 123 height 116
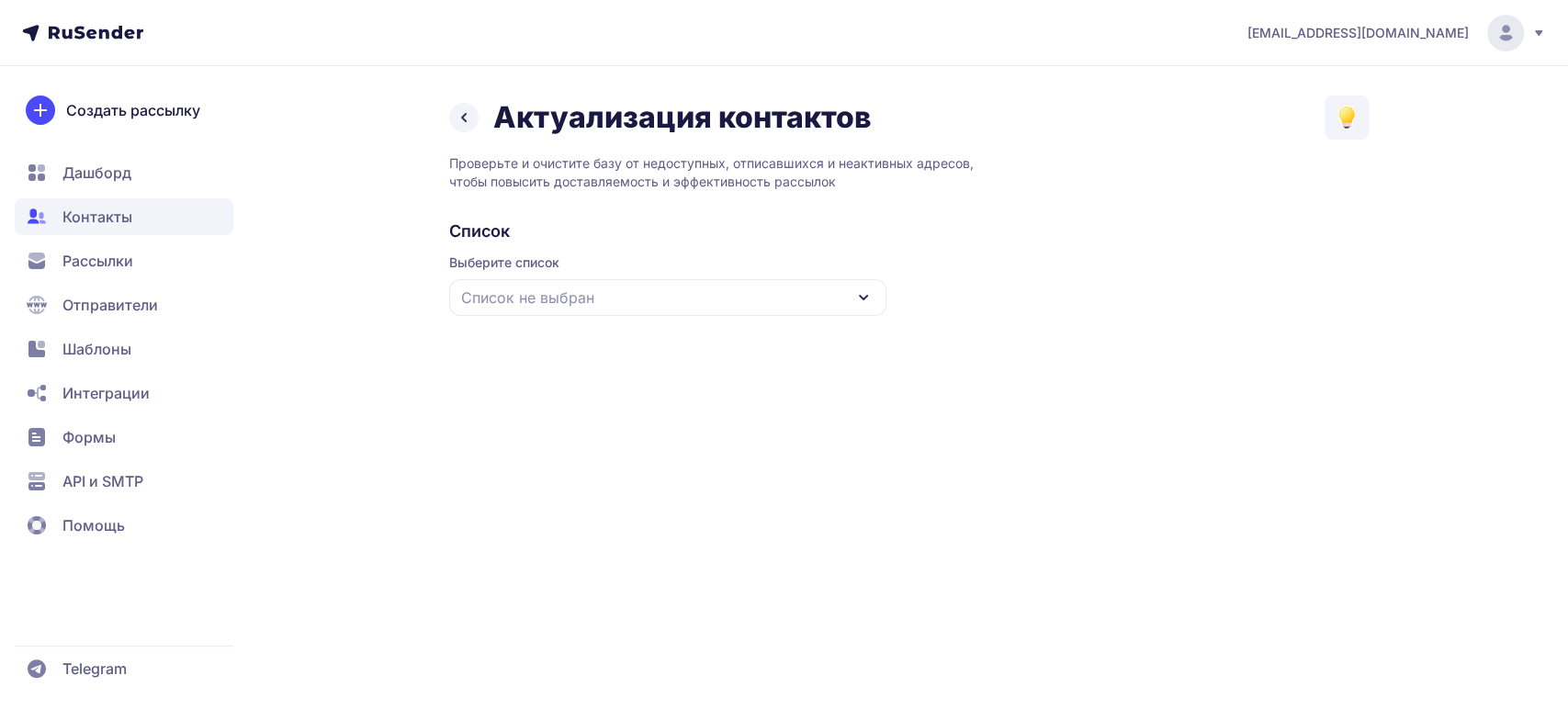
click at [669, 300] on div "Список не выбран" at bounding box center [667, 297] width 437 height 36
click at [548, 417] on div "база чистая [DATE]" at bounding box center [667, 410] width 415 height 44
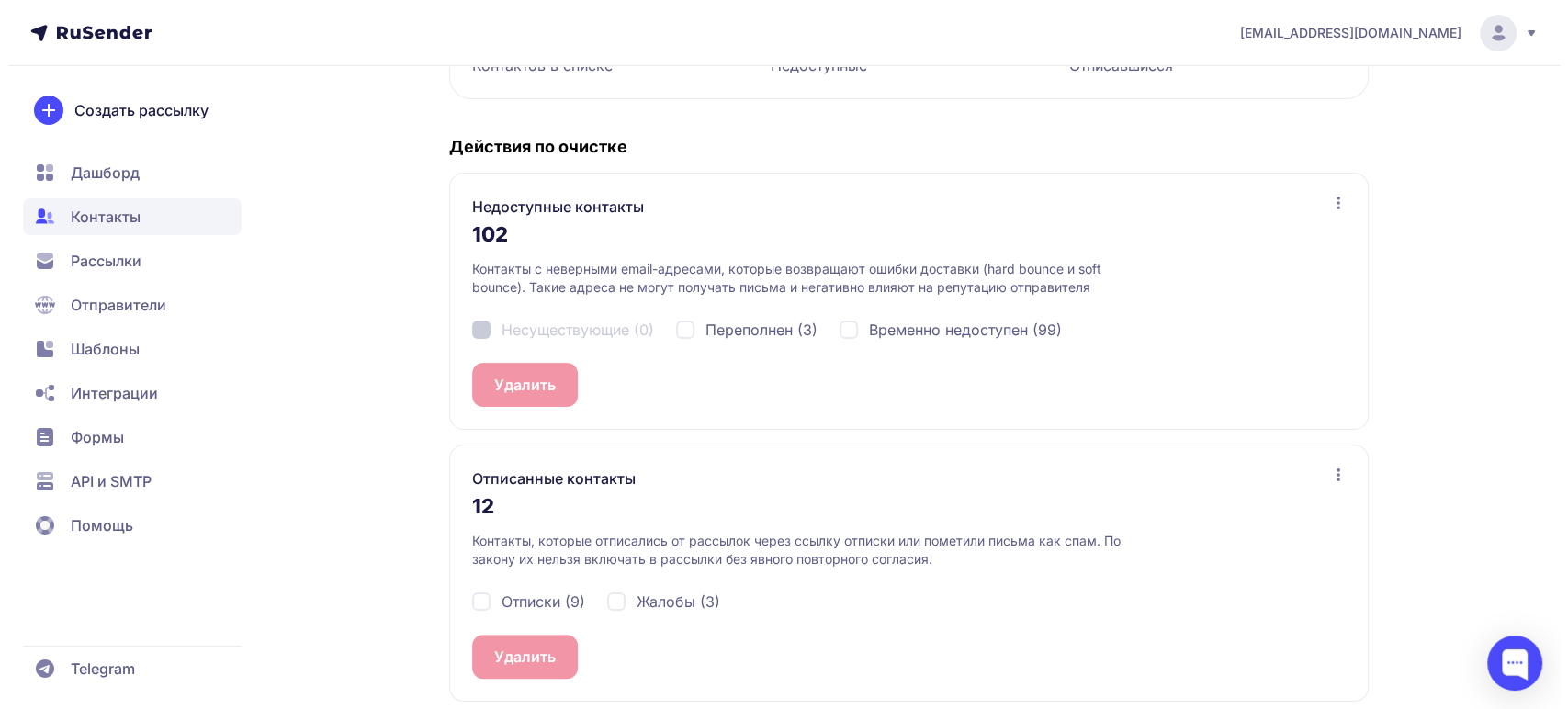
scroll to position [338, 0]
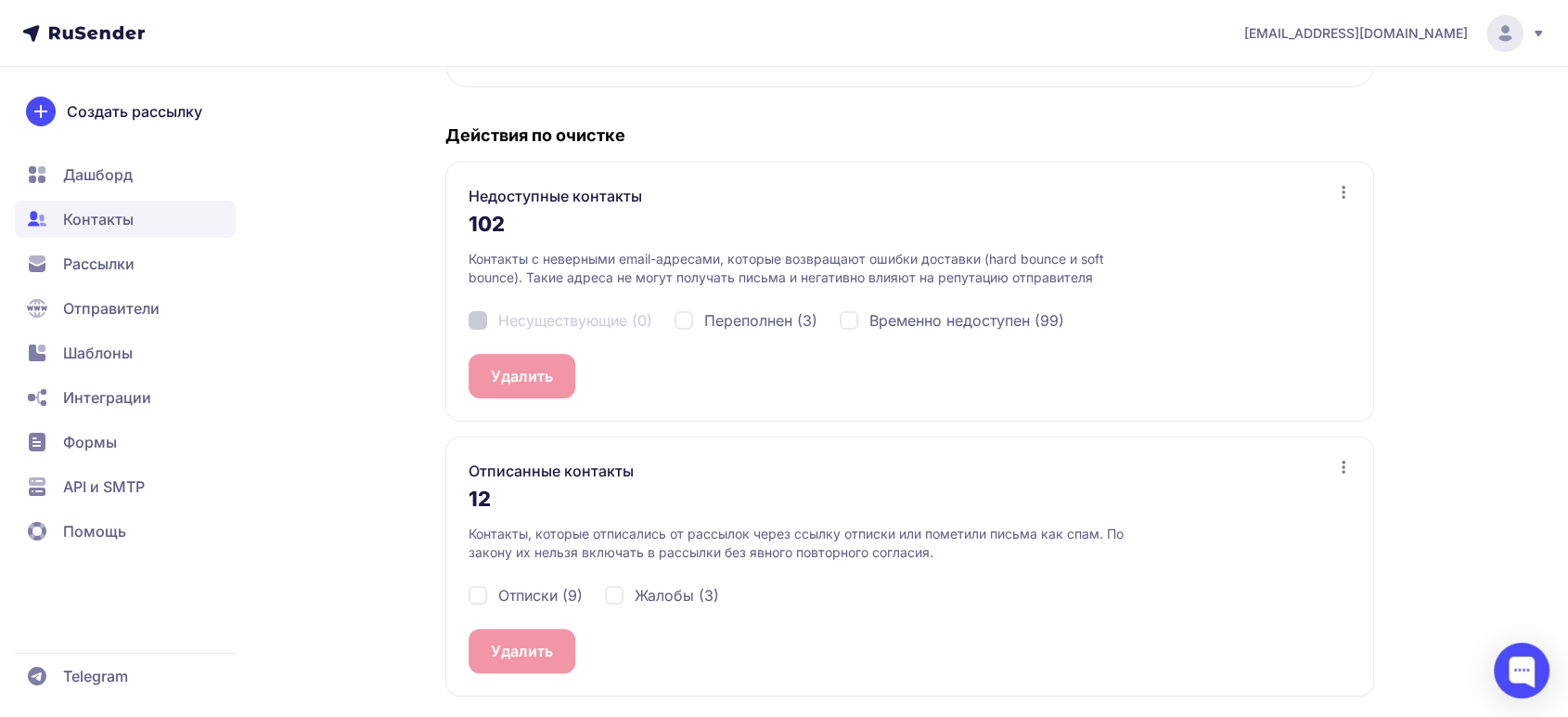
click at [607, 592] on div "Жалобы (3)" at bounding box center [662, 595] width 114 height 23
checkbox input "true"
click at [479, 589] on div "Отписки (9)" at bounding box center [525, 595] width 114 height 23
checkbox input "true"
click at [555, 643] on span "12" at bounding box center [561, 651] width 16 height 23
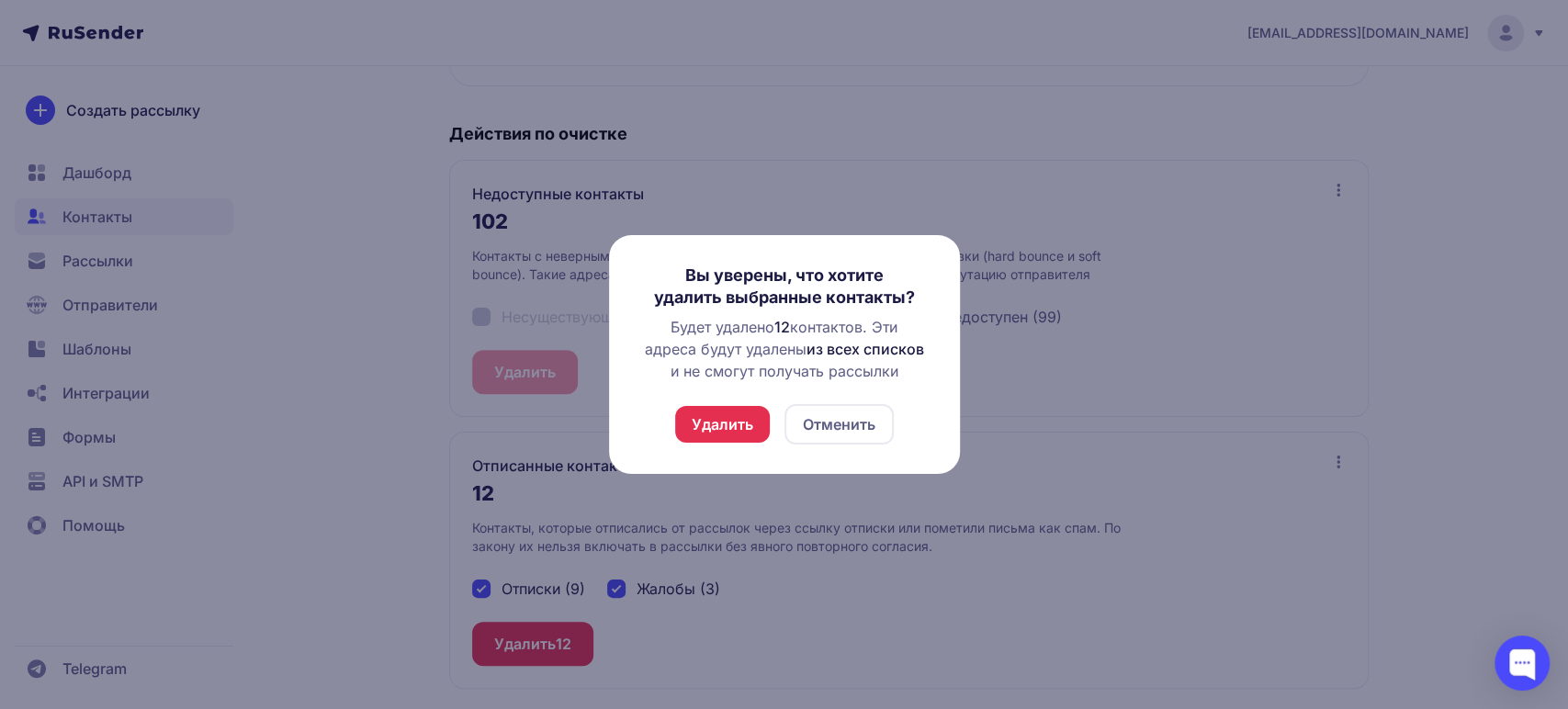
click at [700, 426] on button "Удалить" at bounding box center [721, 424] width 94 height 36
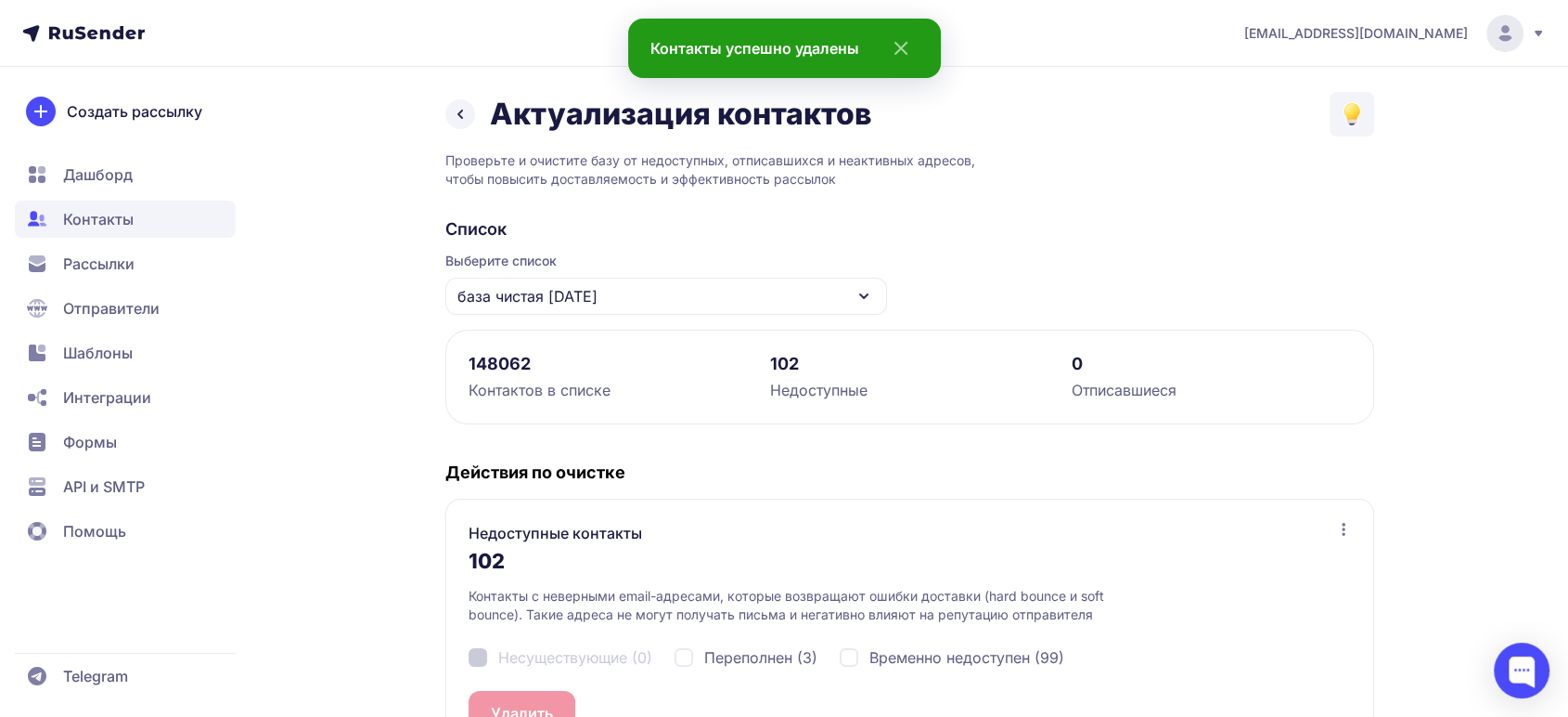
scroll to position [297, 0]
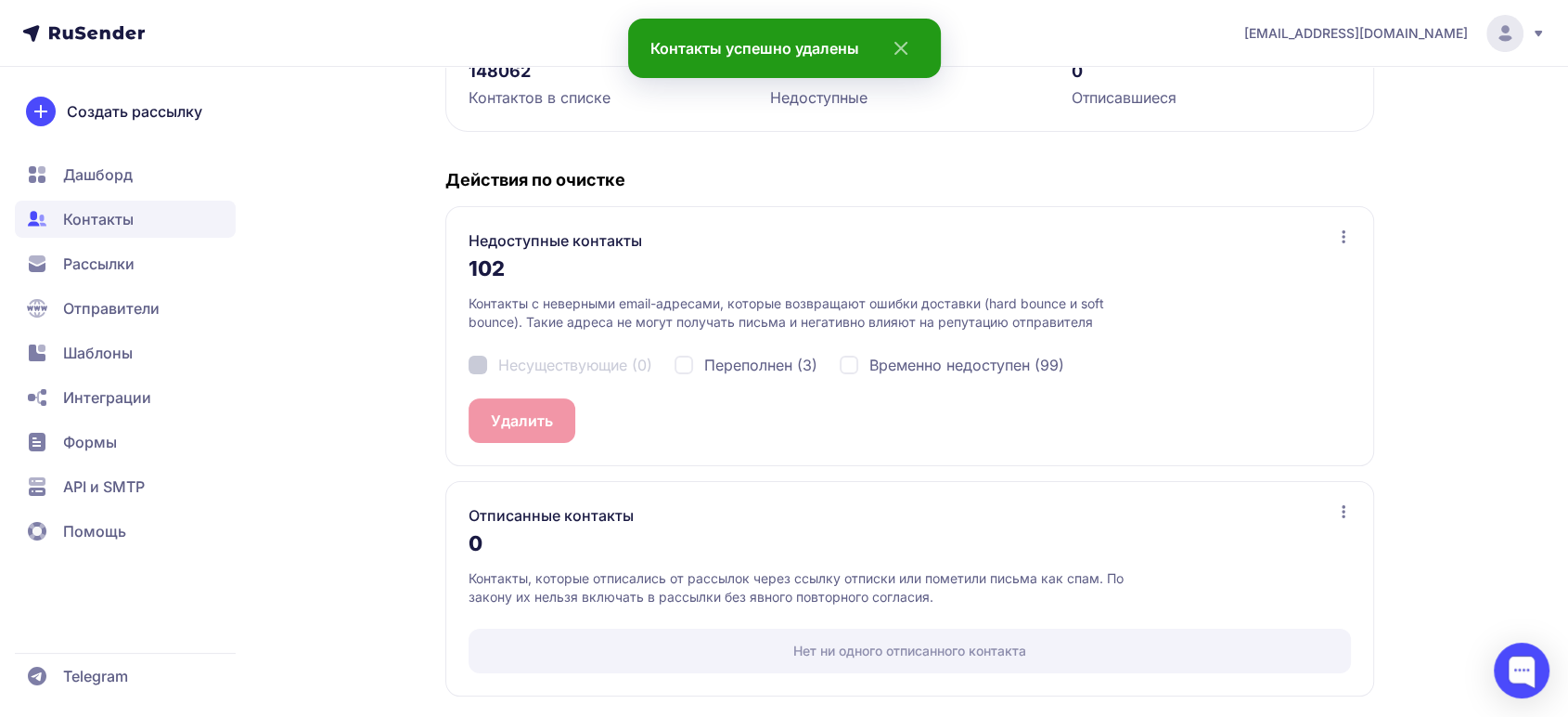
click at [106, 175] on span "Дашборд" at bounding box center [98, 175] width 70 height 23
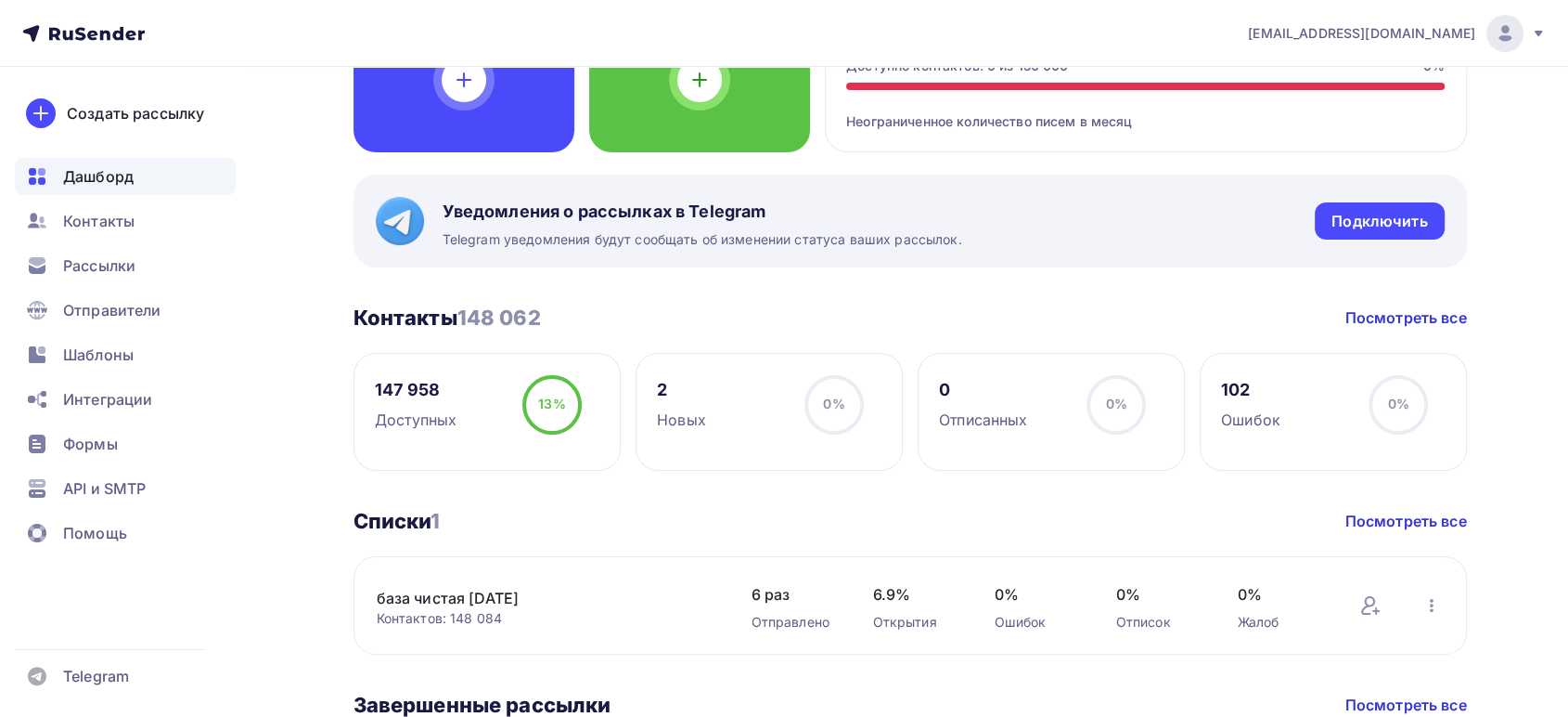
scroll to position [412, 0]
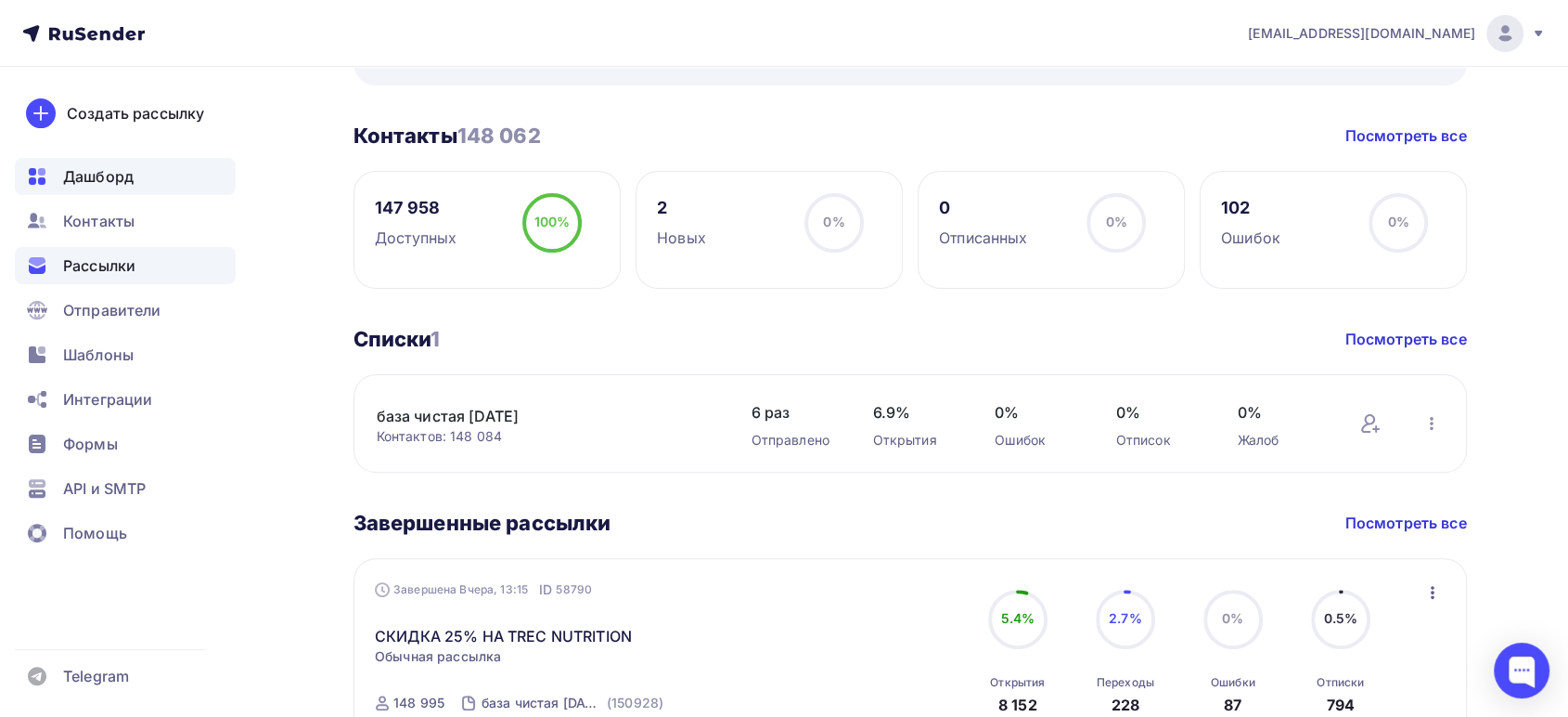
click at [119, 260] on span "Рассылки" at bounding box center [99, 266] width 73 height 23
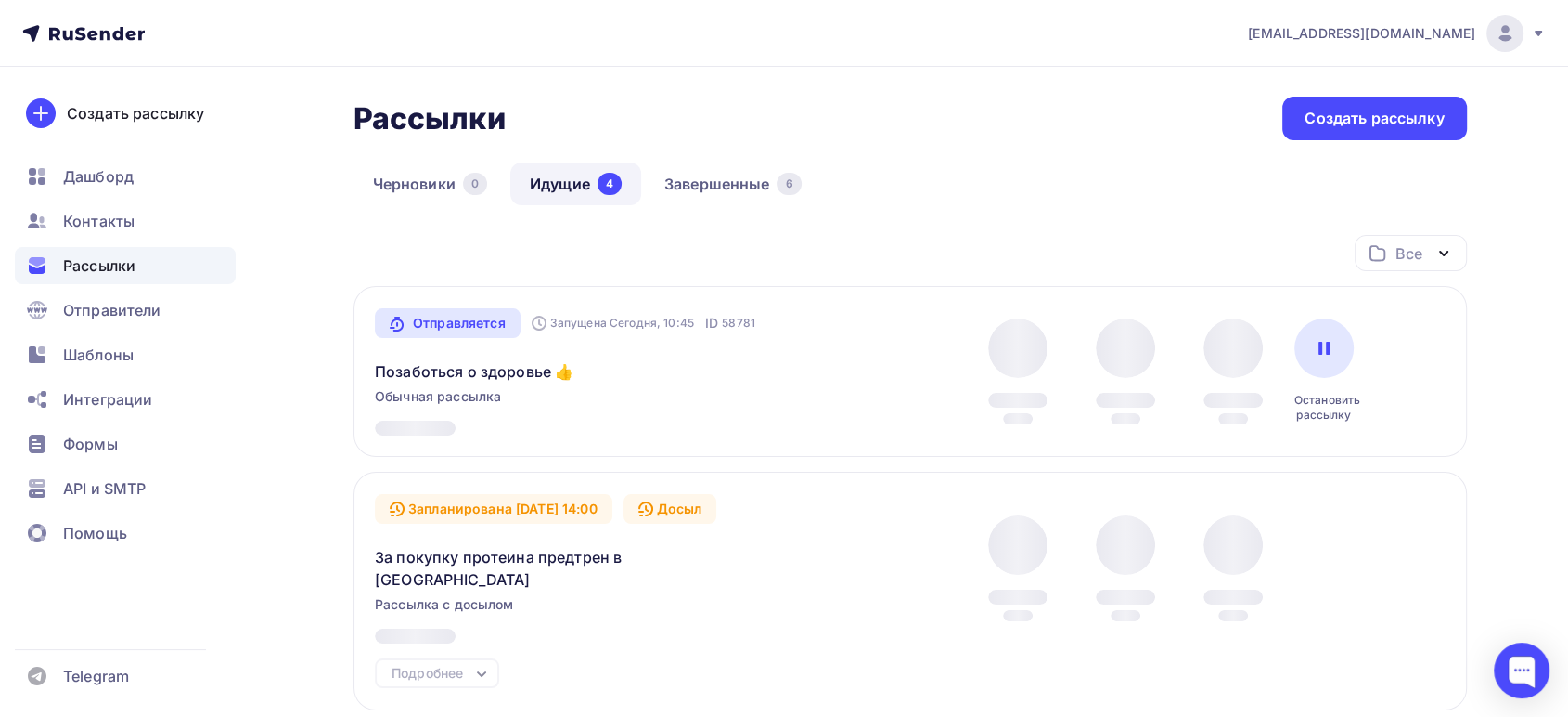
scroll to position [103, 0]
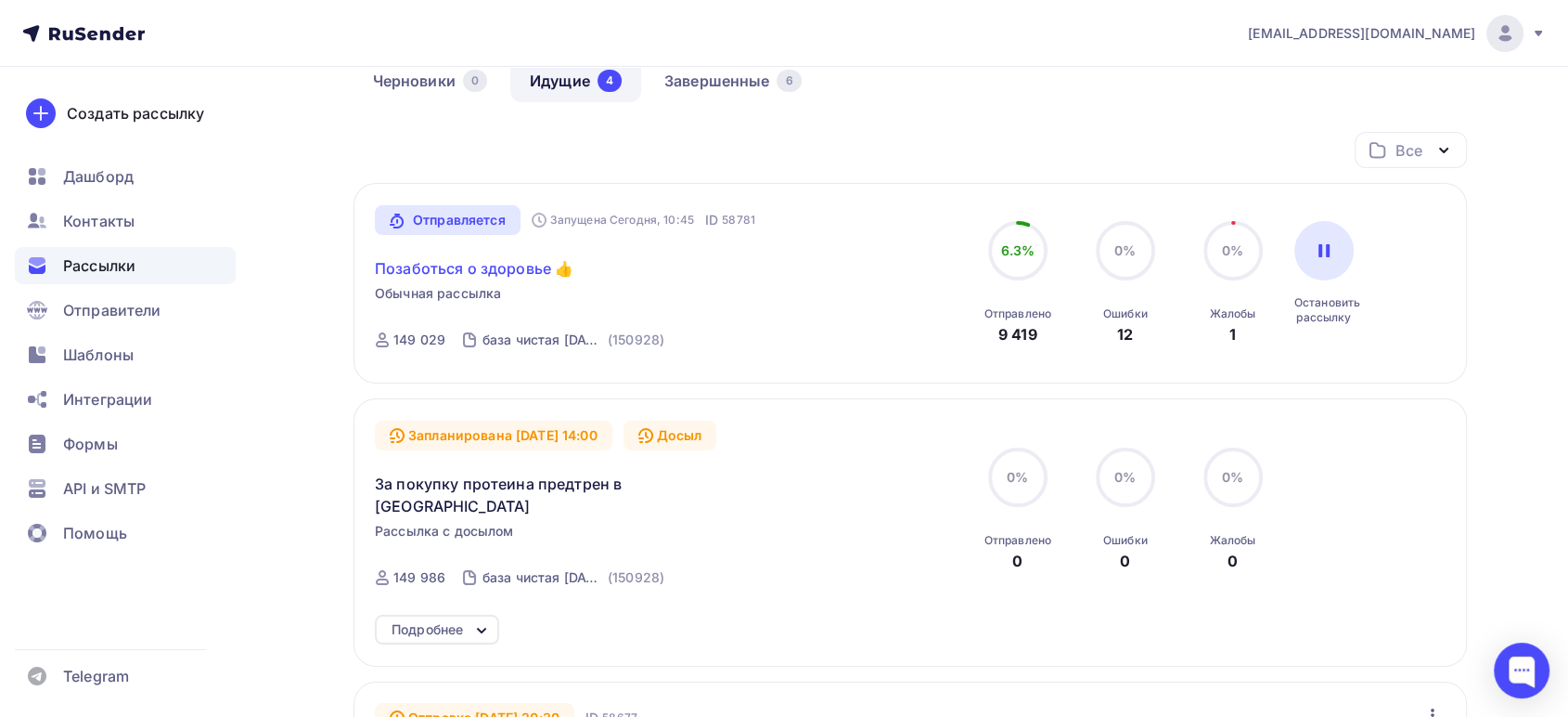
click at [428, 269] on link "Позаботься о здоровье 👍" at bounding box center [474, 269] width 199 height 23
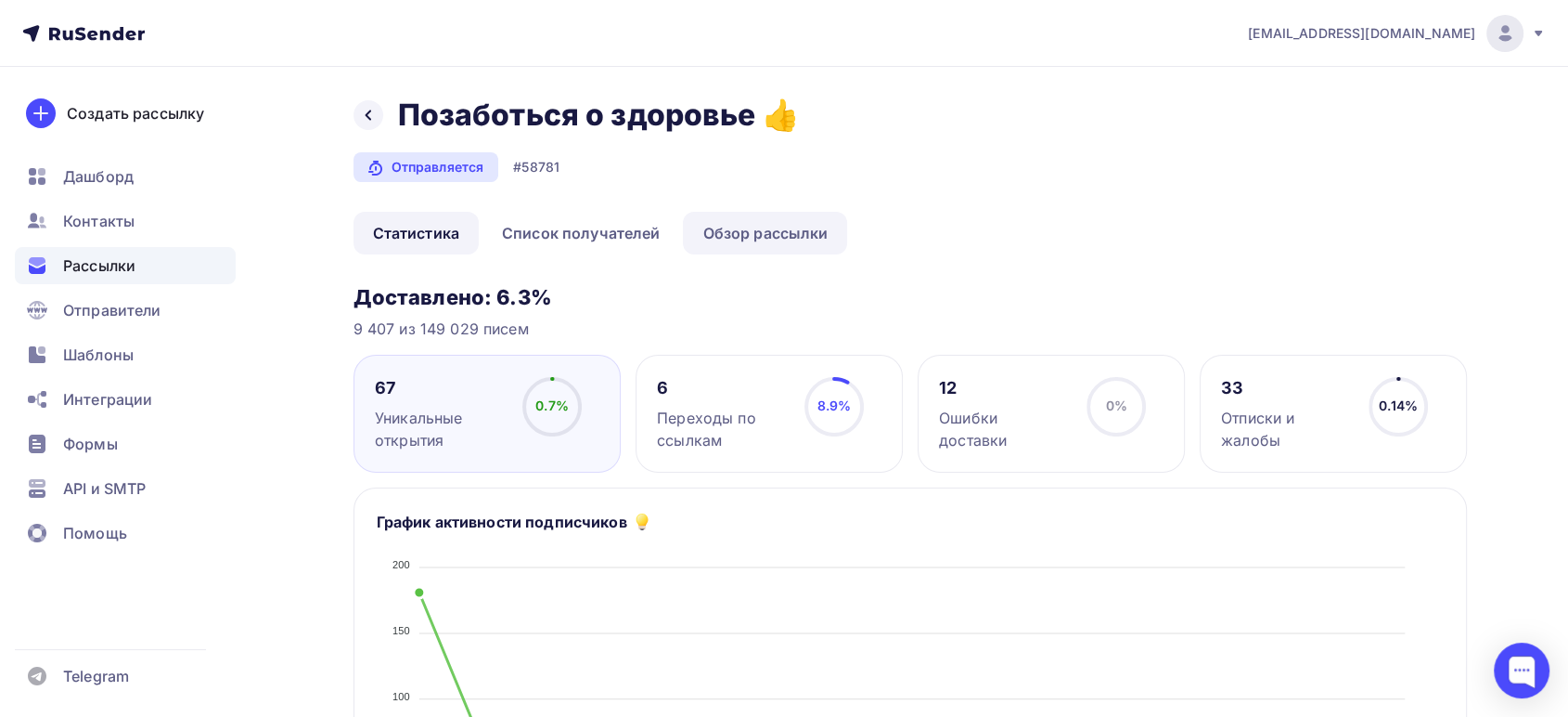
click at [718, 231] on link "Обзор рассылки" at bounding box center [765, 232] width 164 height 42
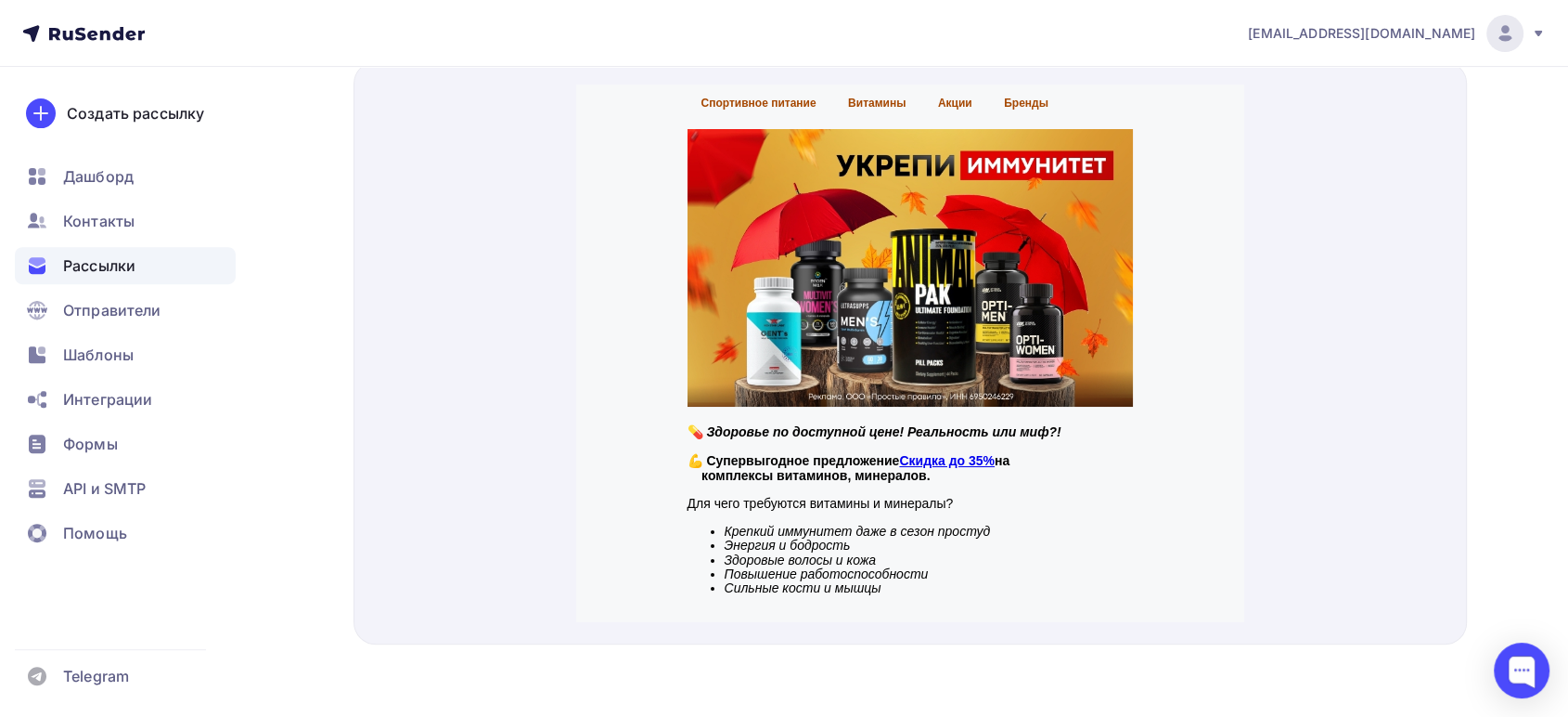
scroll to position [653, 0]
click at [105, 179] on span "Дашборд" at bounding box center [98, 176] width 71 height 23
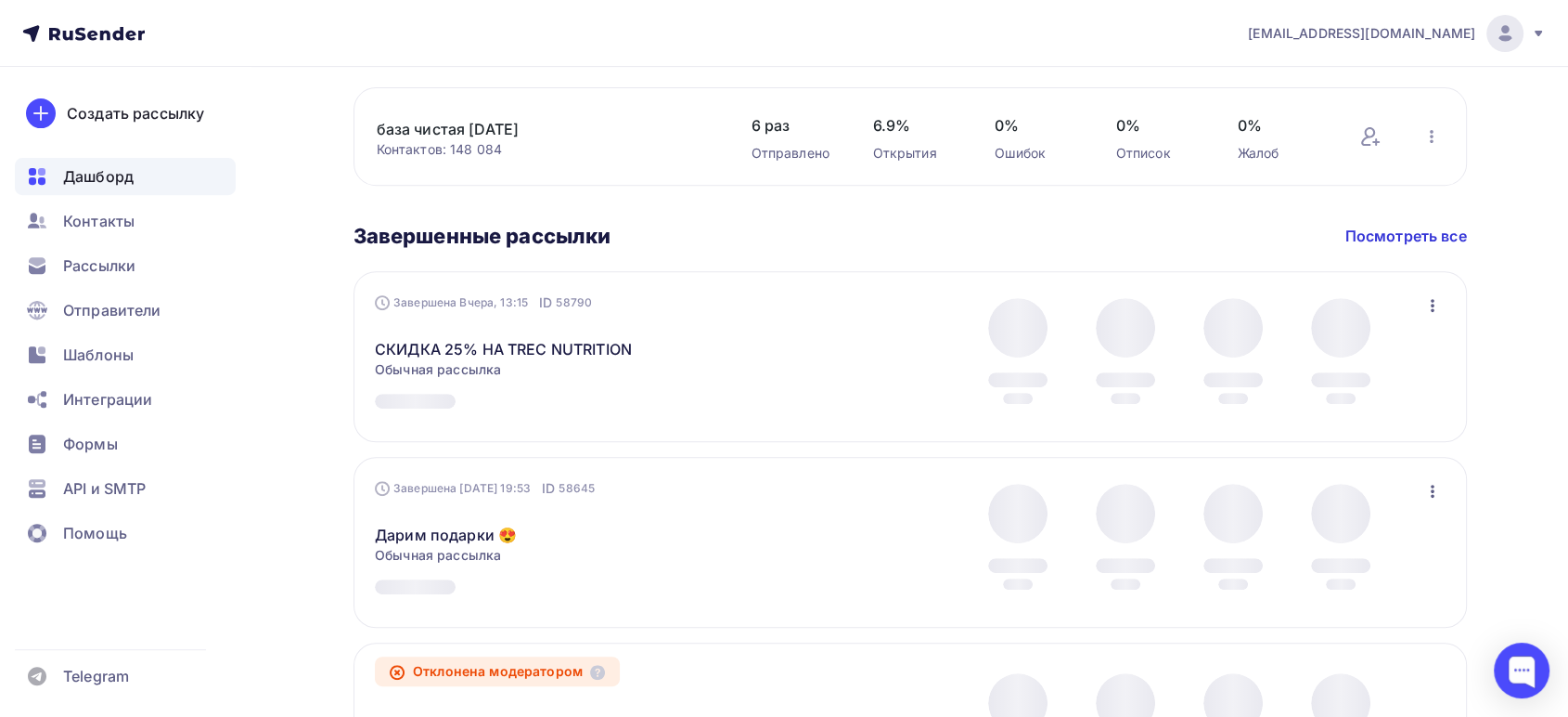
scroll to position [722, 0]
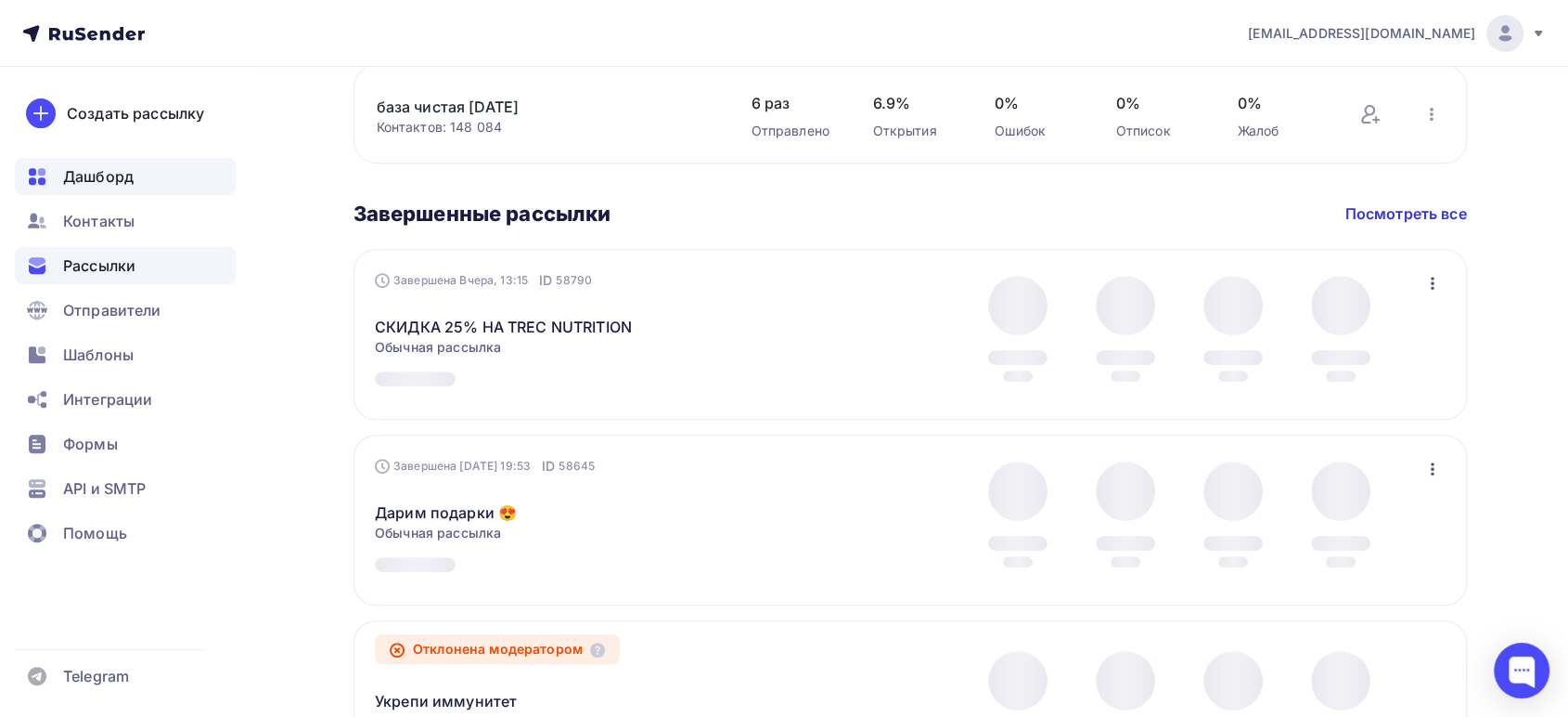
click at [97, 262] on span "Рассылки" at bounding box center [99, 266] width 73 height 23
